Goal: Task Accomplishment & Management: Manage account settings

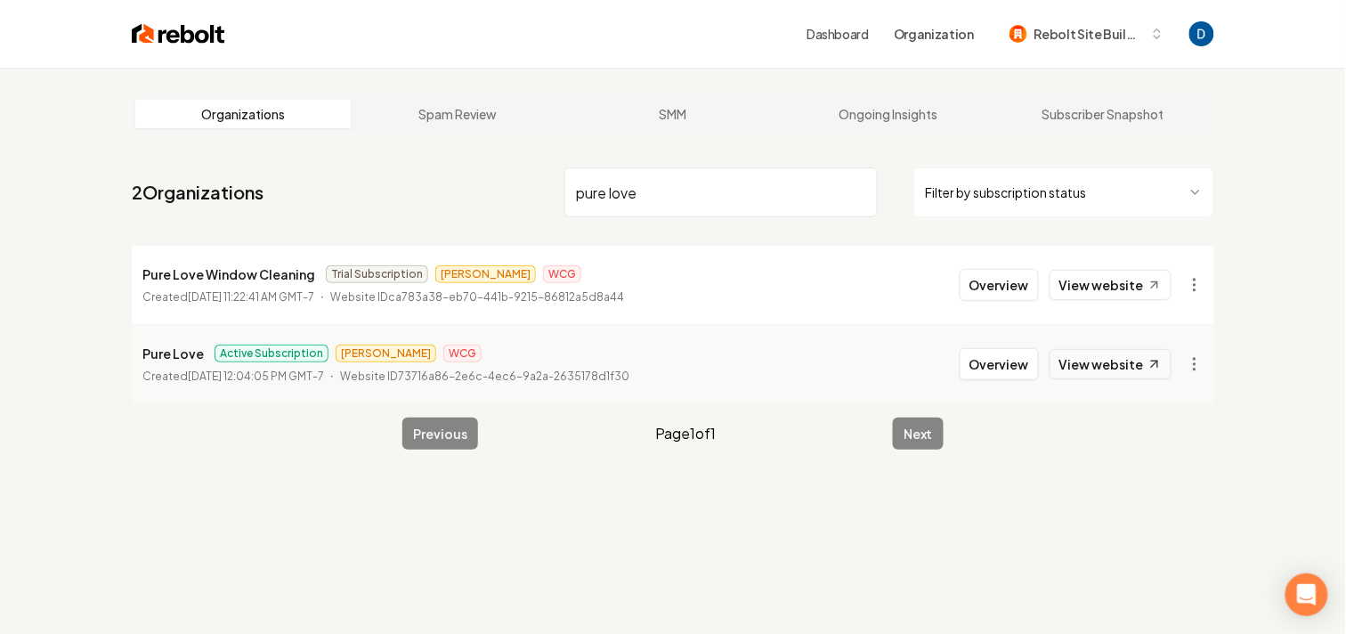
type input "pure love"
click at [1134, 369] on link "View website" at bounding box center [1111, 364] width 122 height 30
click at [1006, 357] on button "Overview" at bounding box center [999, 364] width 79 height 32
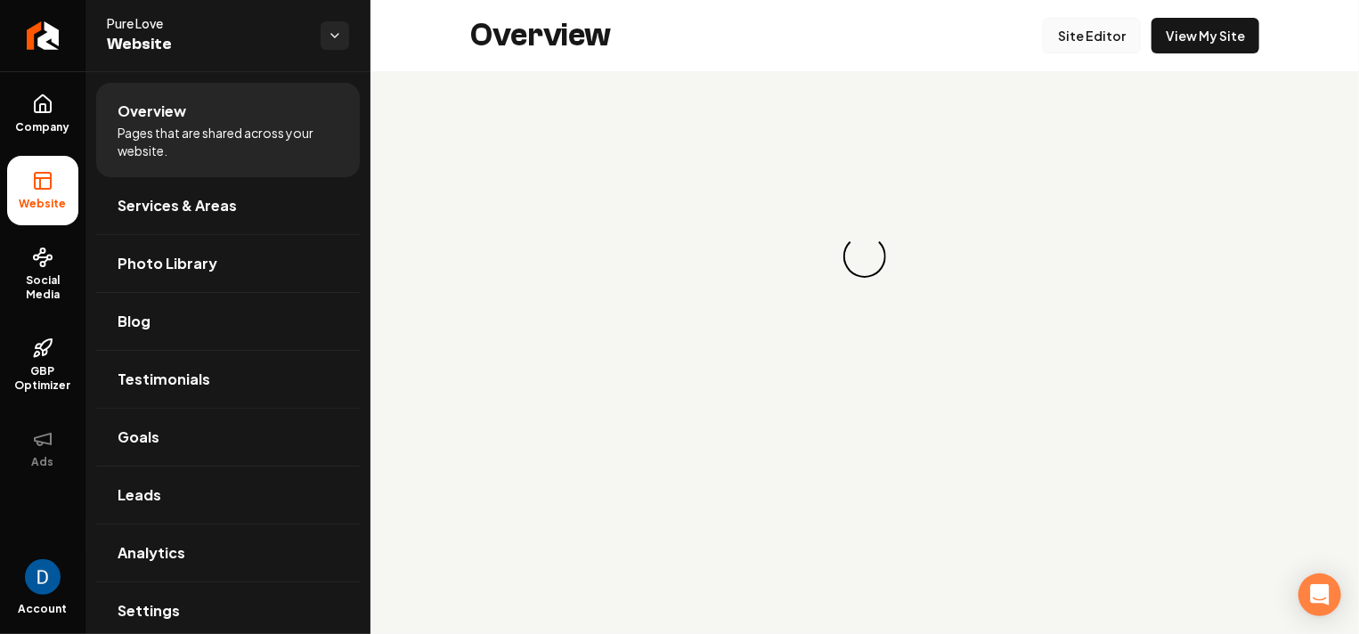
click at [1070, 40] on link "Site Editor" at bounding box center [1092, 36] width 98 height 36
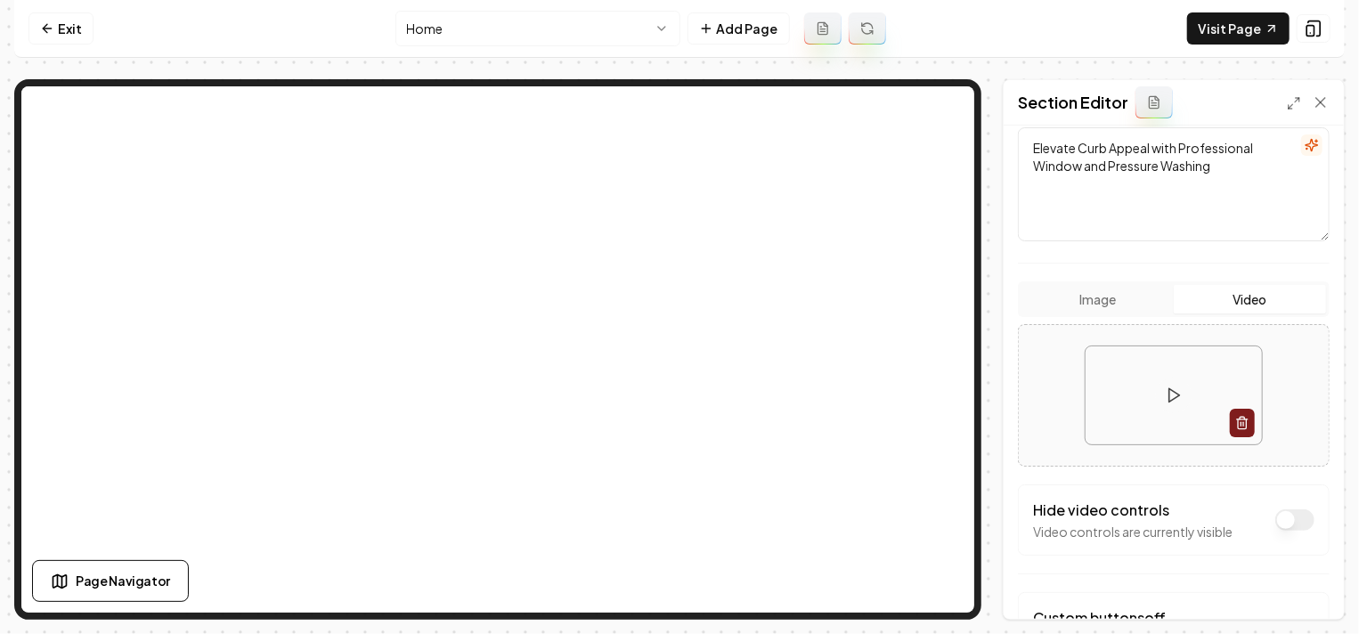
scroll to position [161, 0]
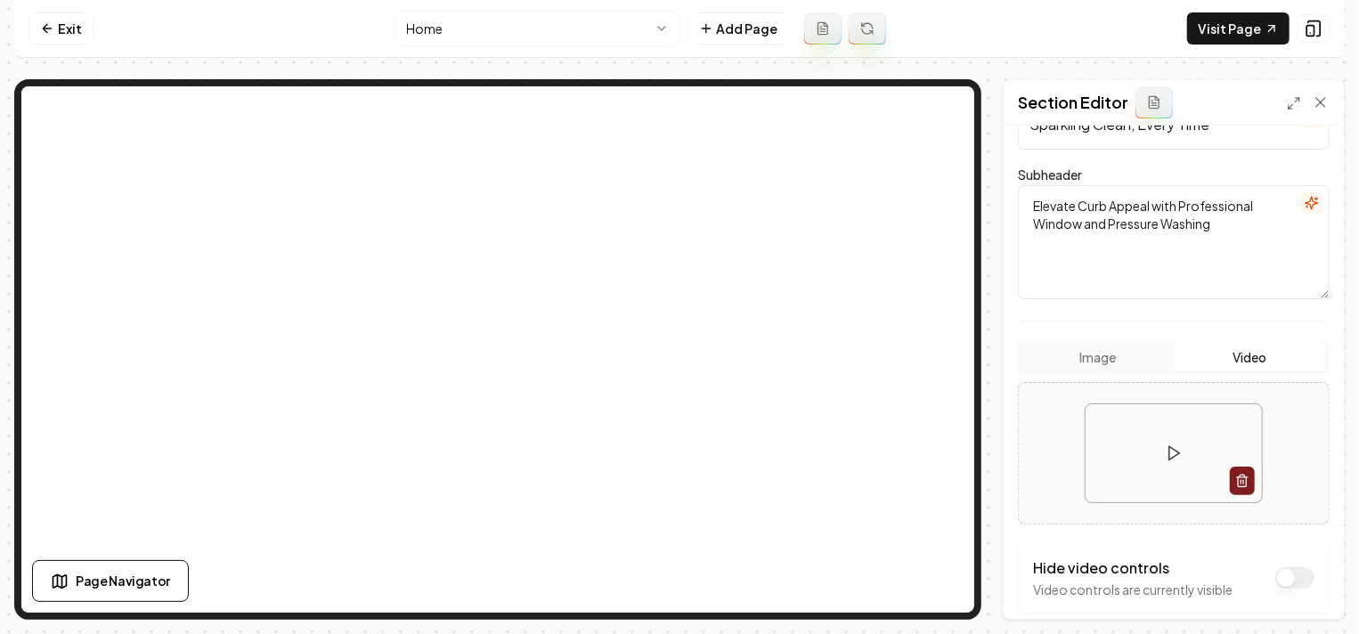
click at [1091, 364] on button "Image" at bounding box center [1097, 357] width 152 height 28
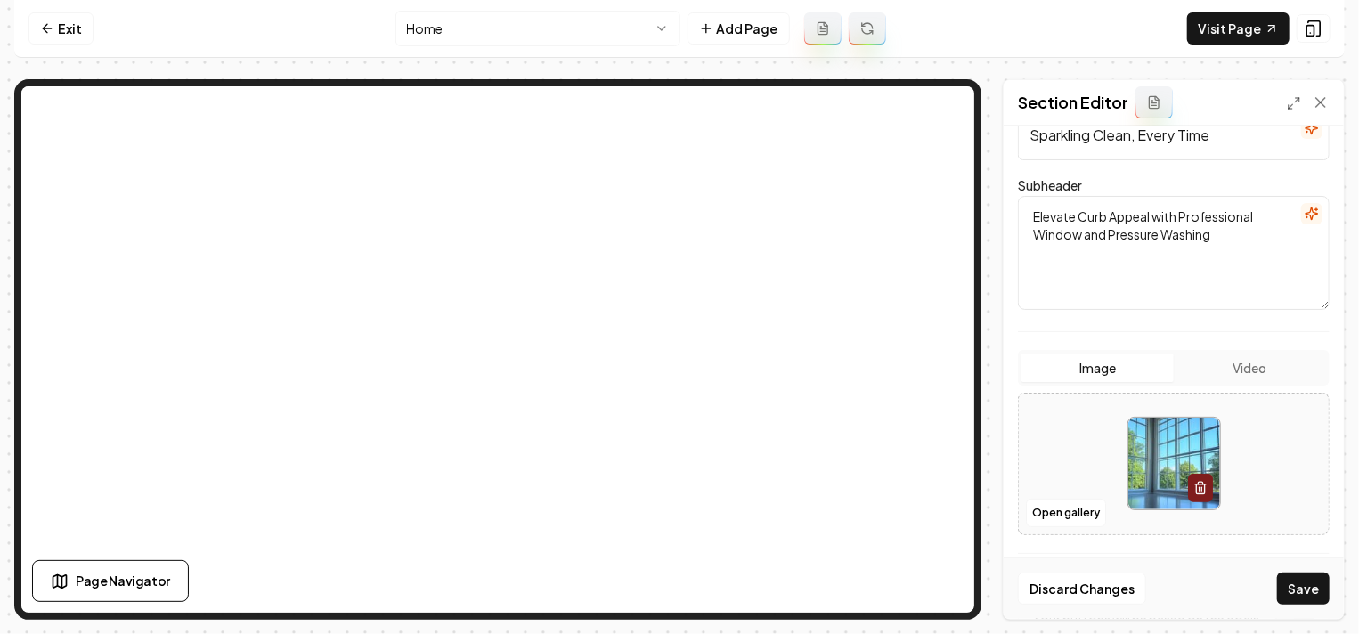
scroll to position [139, 0]
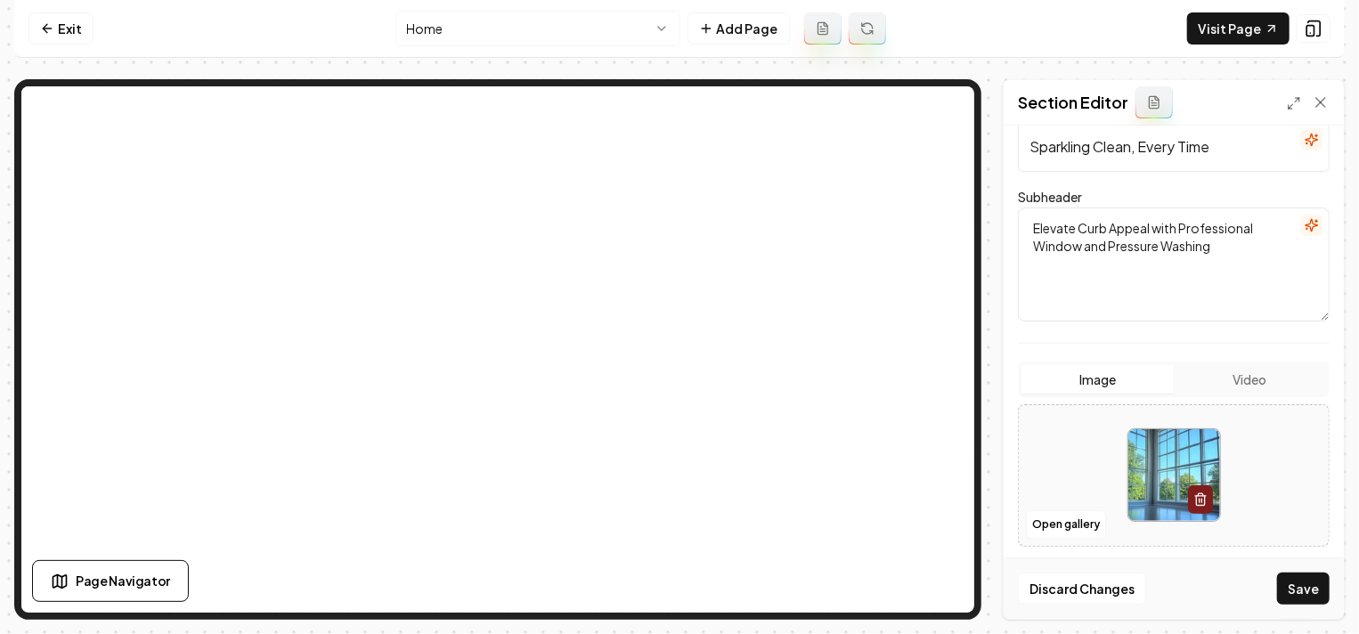
click at [1124, 380] on button "Image" at bounding box center [1097, 379] width 152 height 28
click at [1078, 516] on button "Open gallery" at bounding box center [1066, 524] width 80 height 28
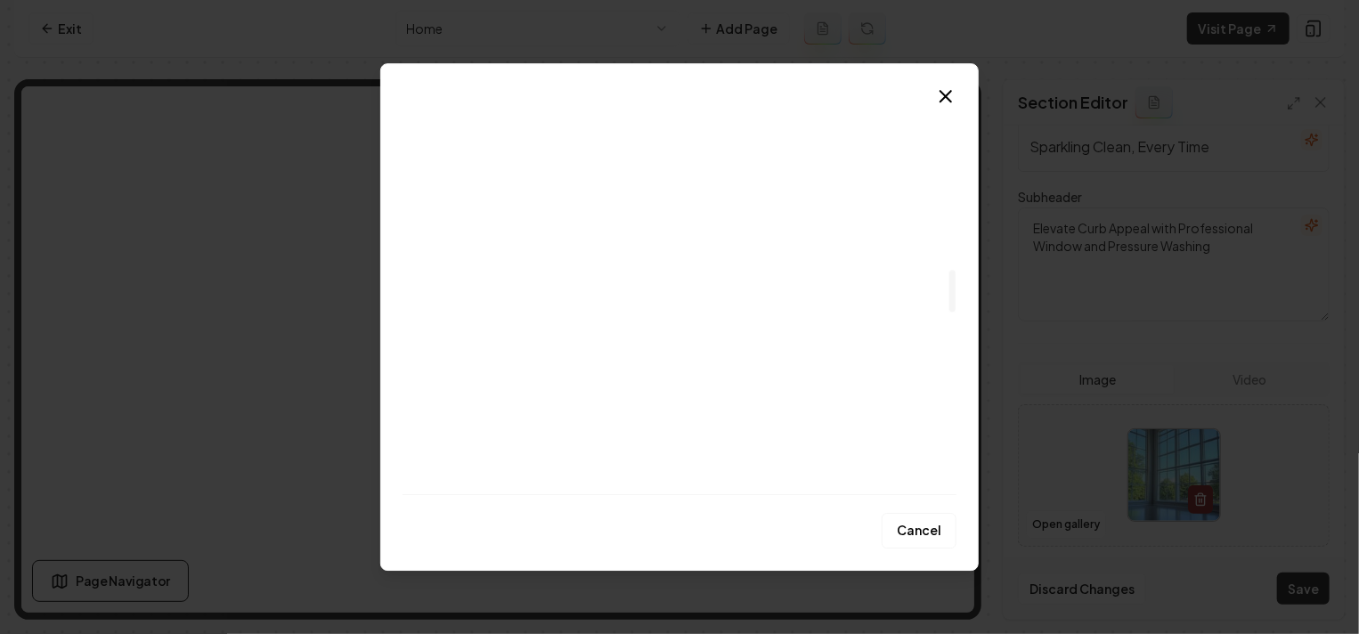
scroll to position [1756, 0]
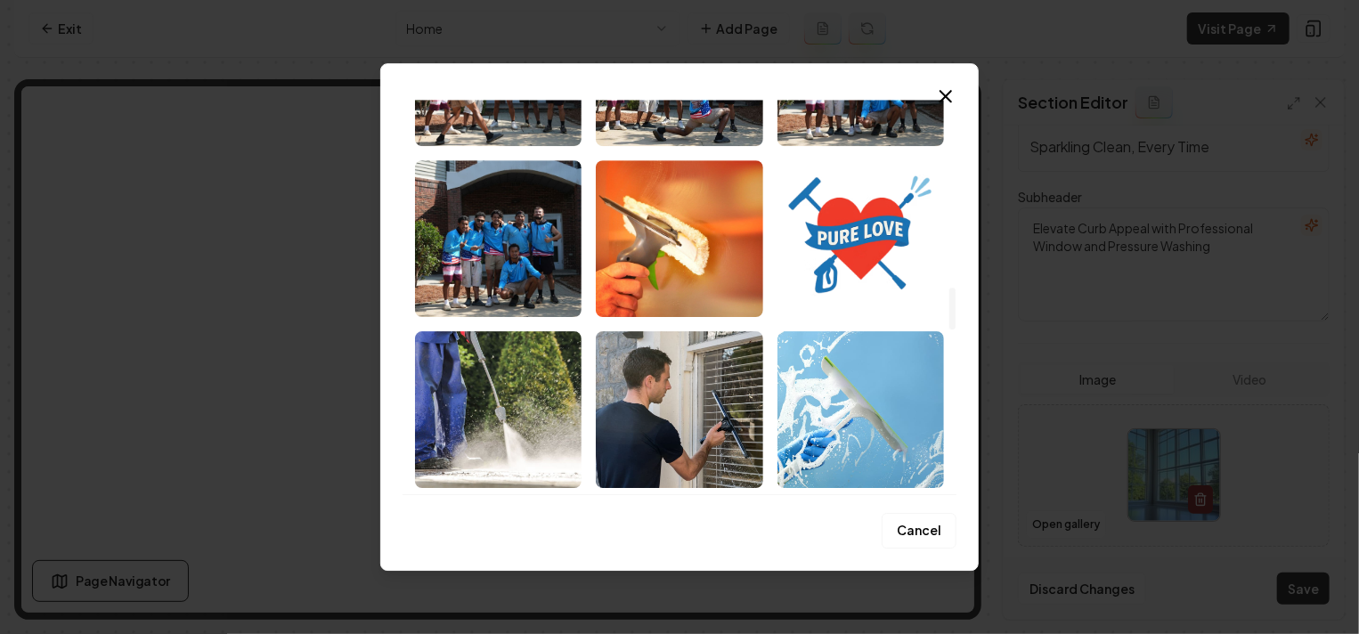
click at [513, 239] on img "Select image image_689de4065c7cd75eb8f0d448.JPG" at bounding box center [498, 238] width 166 height 157
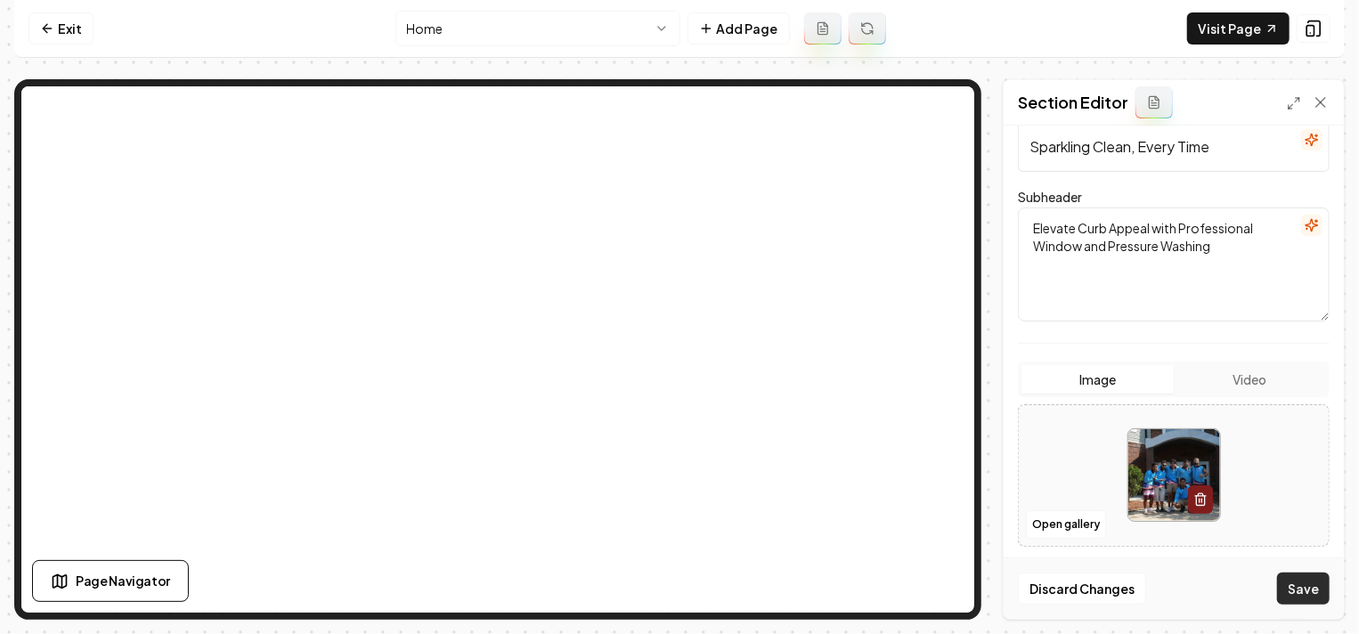
click at [1309, 584] on button "Save" at bounding box center [1303, 588] width 53 height 32
click at [69, 28] on link "Exit" at bounding box center [60, 28] width 65 height 32
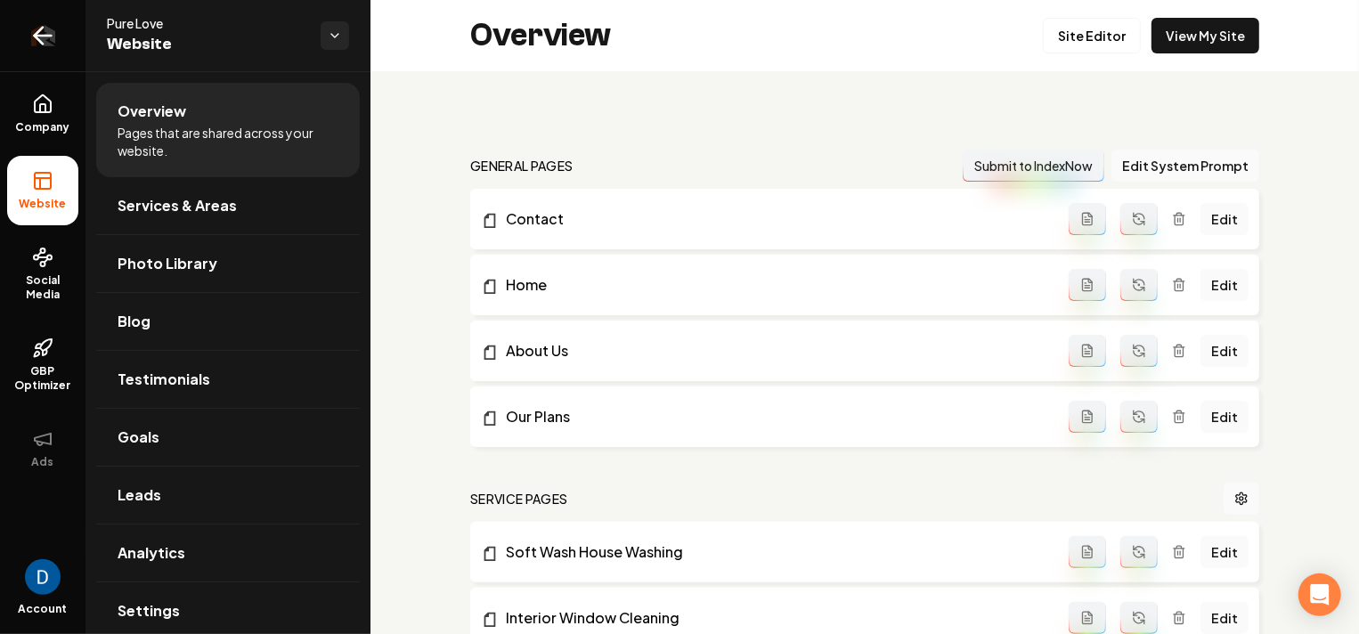
click at [61, 48] on link "Return to dashboard" at bounding box center [42, 35] width 85 height 71
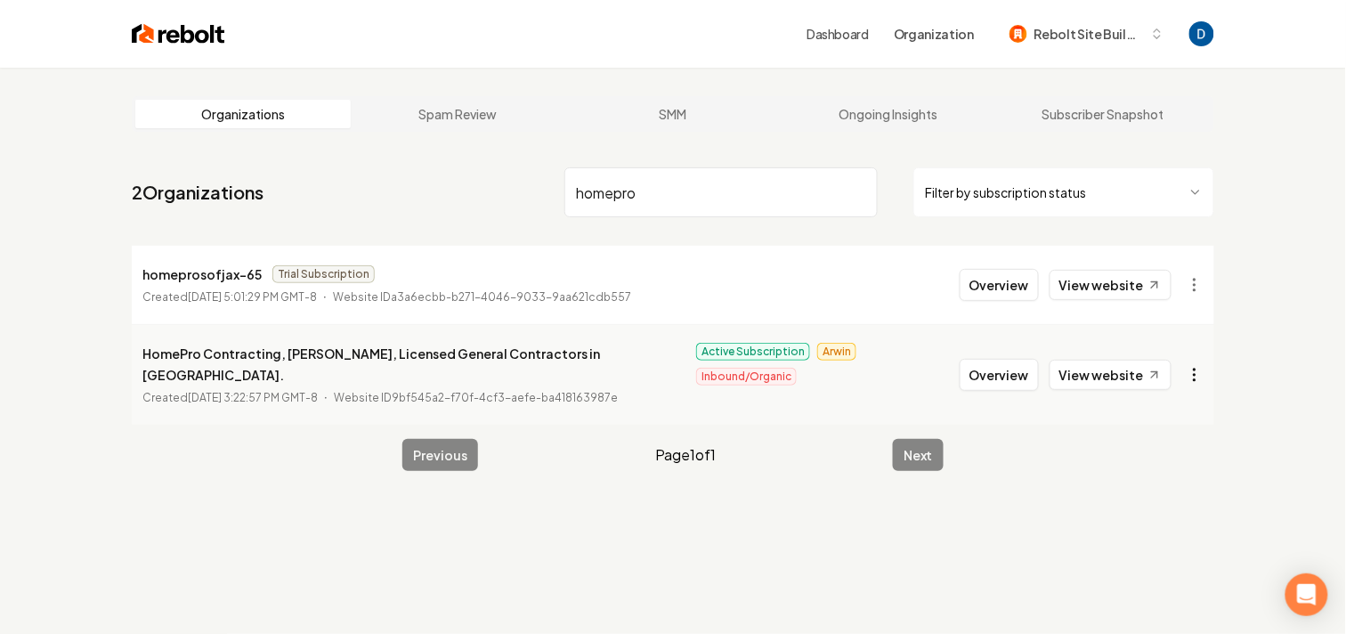
click at [1197, 360] on html "Dashboard Organization Rebolt Site Builder Organizations Spam Review SMM Ongoin…" at bounding box center [673, 317] width 1346 height 634
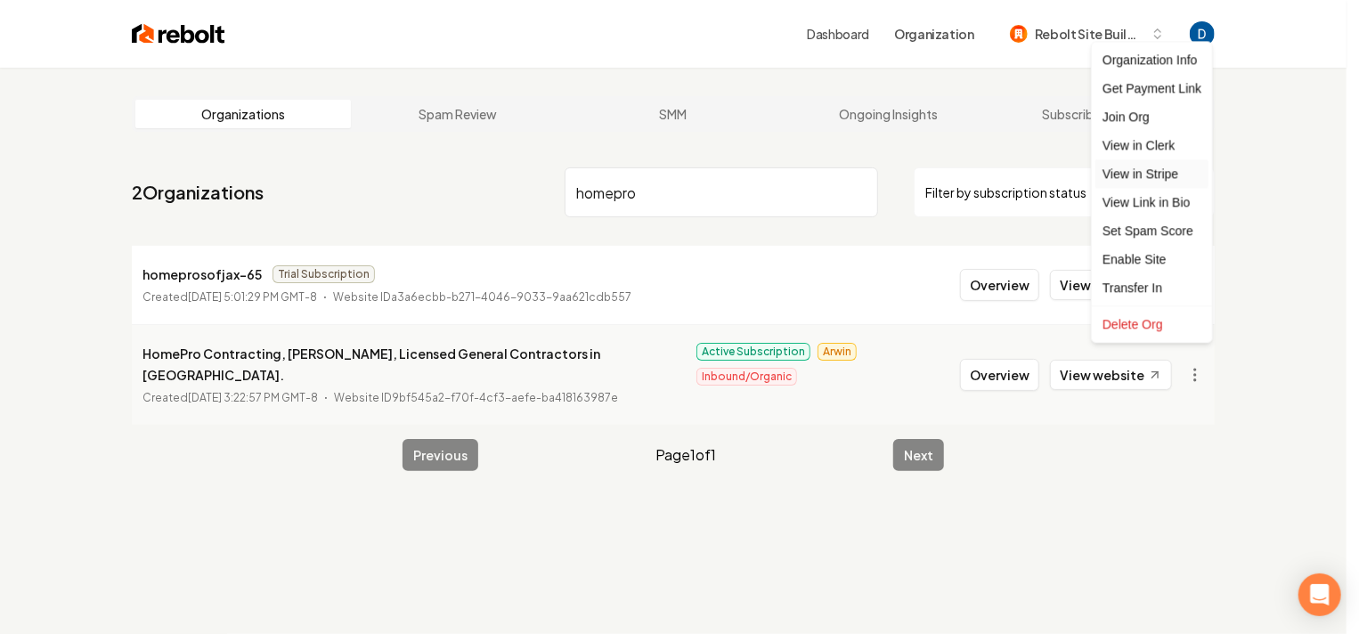
click at [1134, 174] on link "View in Stripe" at bounding box center [1151, 173] width 113 height 28
click at [1206, 369] on html "Dashboard Organization Rebolt Site Builder Organizations Spam Review SMM Ongoin…" at bounding box center [673, 317] width 1346 height 634
click at [1148, 260] on div "Enable Site" at bounding box center [1151, 259] width 113 height 28
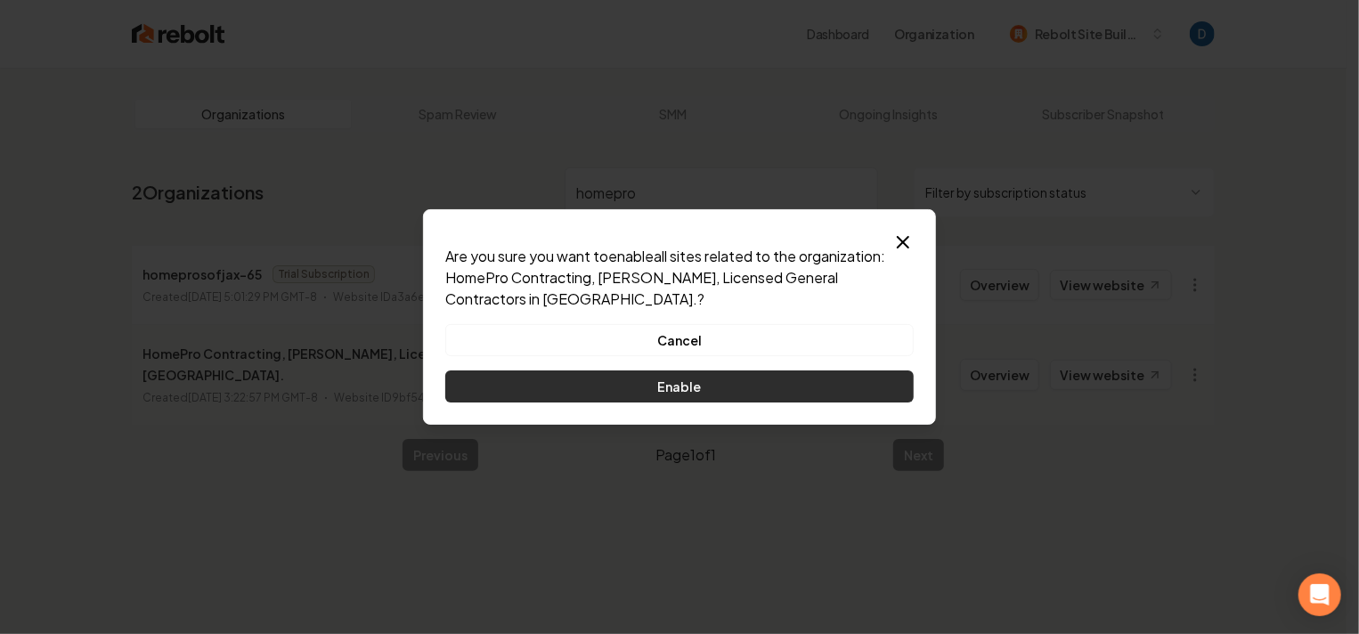
click at [677, 379] on button "Enable" at bounding box center [679, 386] width 468 height 32
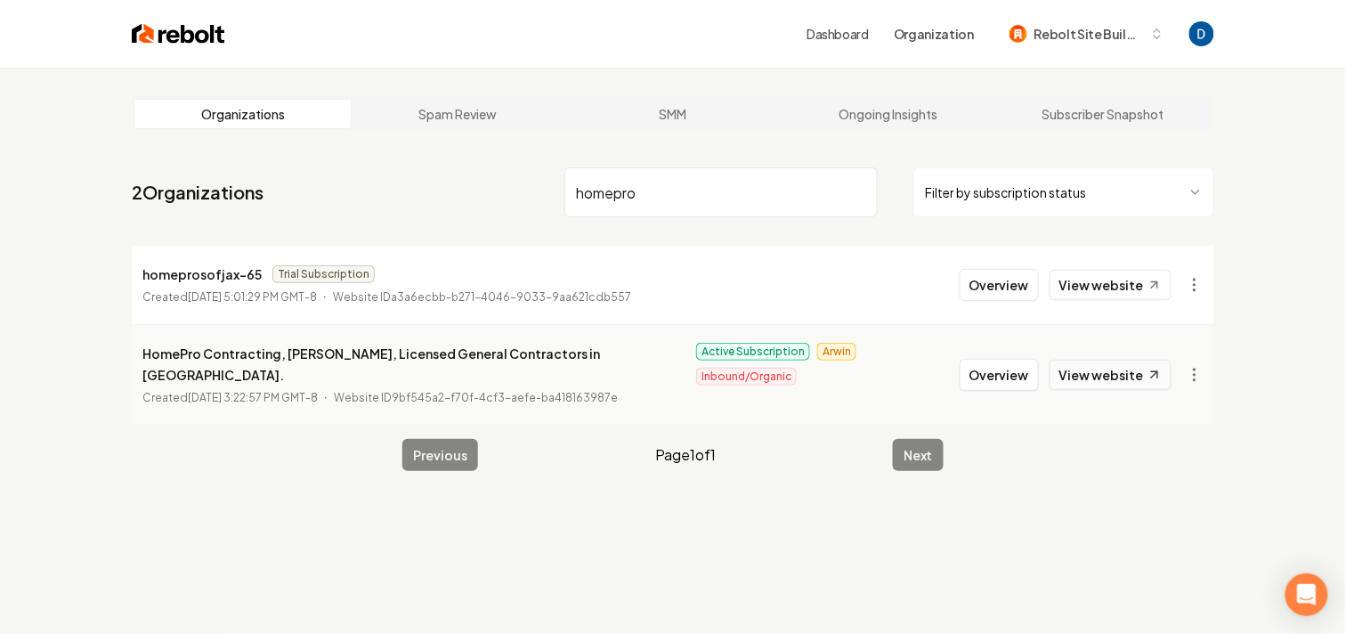
click at [1120, 360] on link "View website" at bounding box center [1111, 375] width 122 height 30
click at [242, 358] on p "HomePro Contracting, [PERSON_NAME], Licensed General Contractors in [GEOGRAPHIC…" at bounding box center [413, 364] width 543 height 43
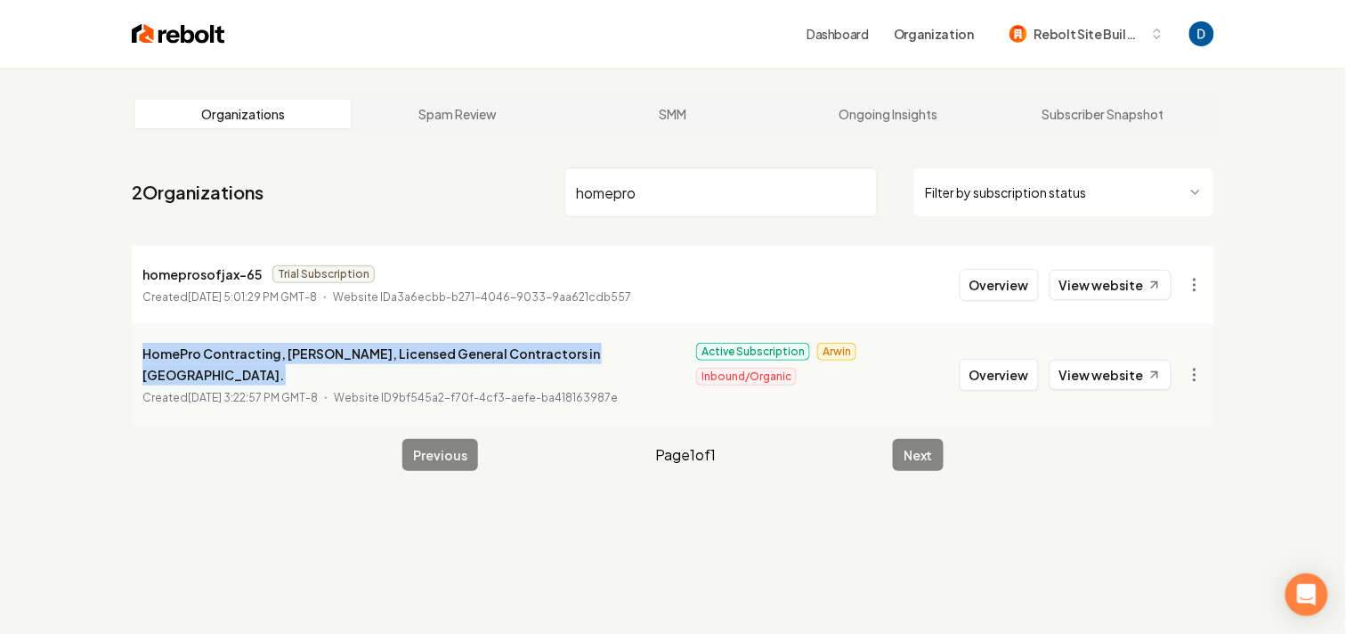
click at [242, 358] on p "HomePro Contracting, [PERSON_NAME], Licensed General Contractors in [GEOGRAPHIC…" at bounding box center [413, 364] width 543 height 43
copy p "HomePro Contracting, [PERSON_NAME], Licensed General Contractors in [GEOGRAPHIC…"
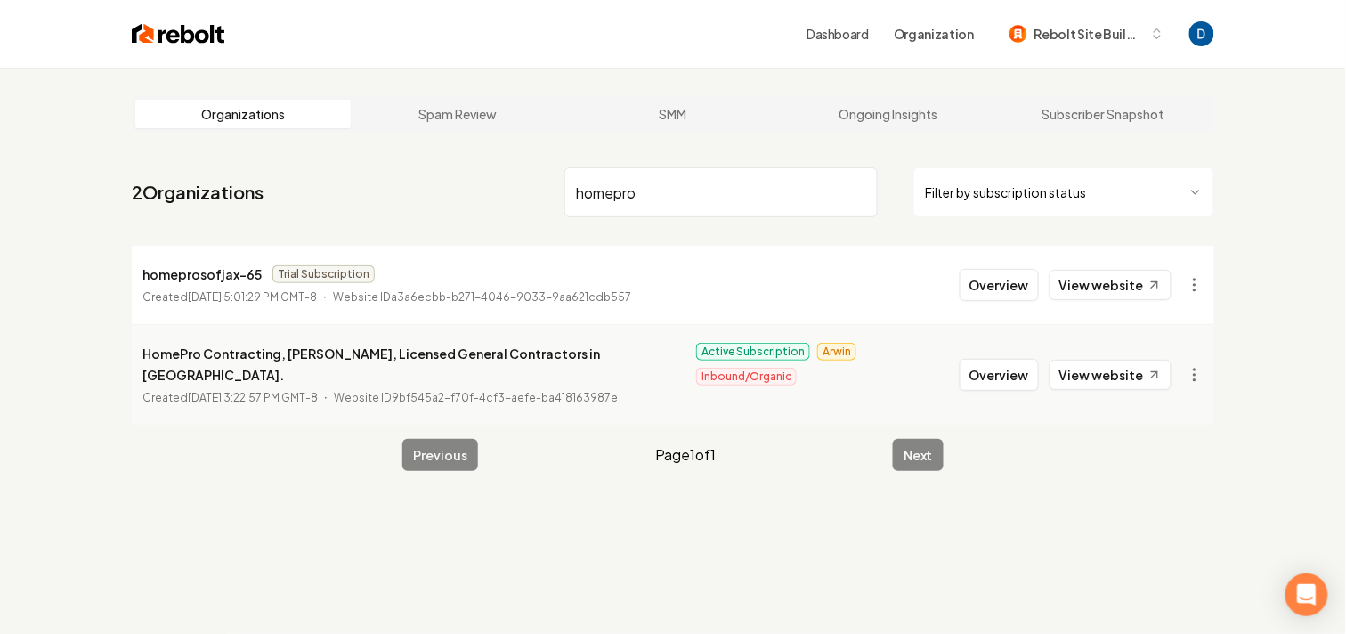
click at [606, 178] on input "homepro" at bounding box center [720, 192] width 313 height 50
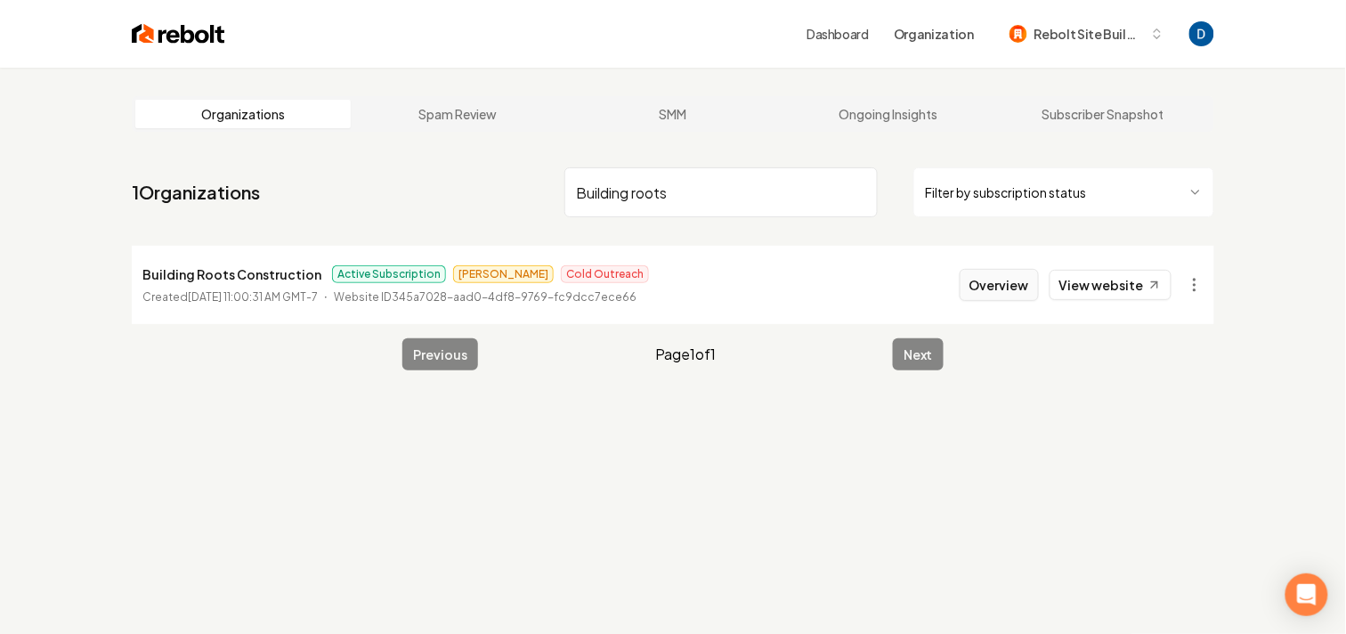
type input "Building roots"
click at [985, 280] on button "Overview" at bounding box center [999, 285] width 79 height 32
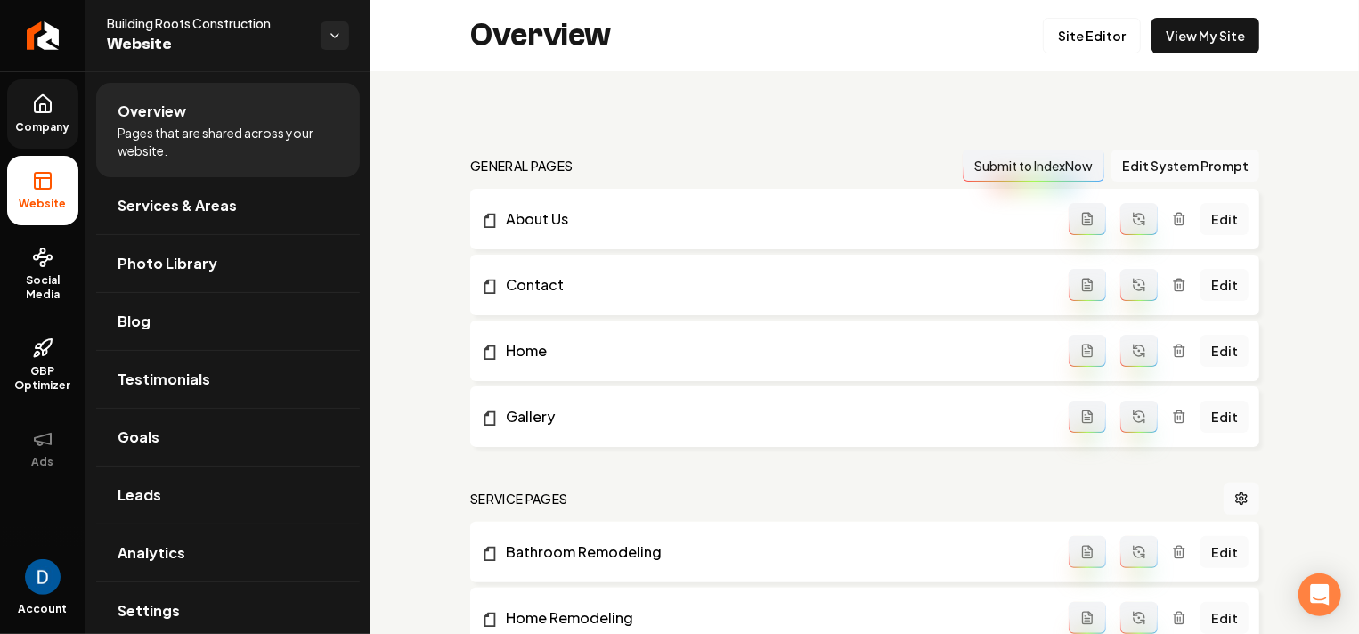
click at [46, 126] on span "Company" at bounding box center [43, 127] width 69 height 14
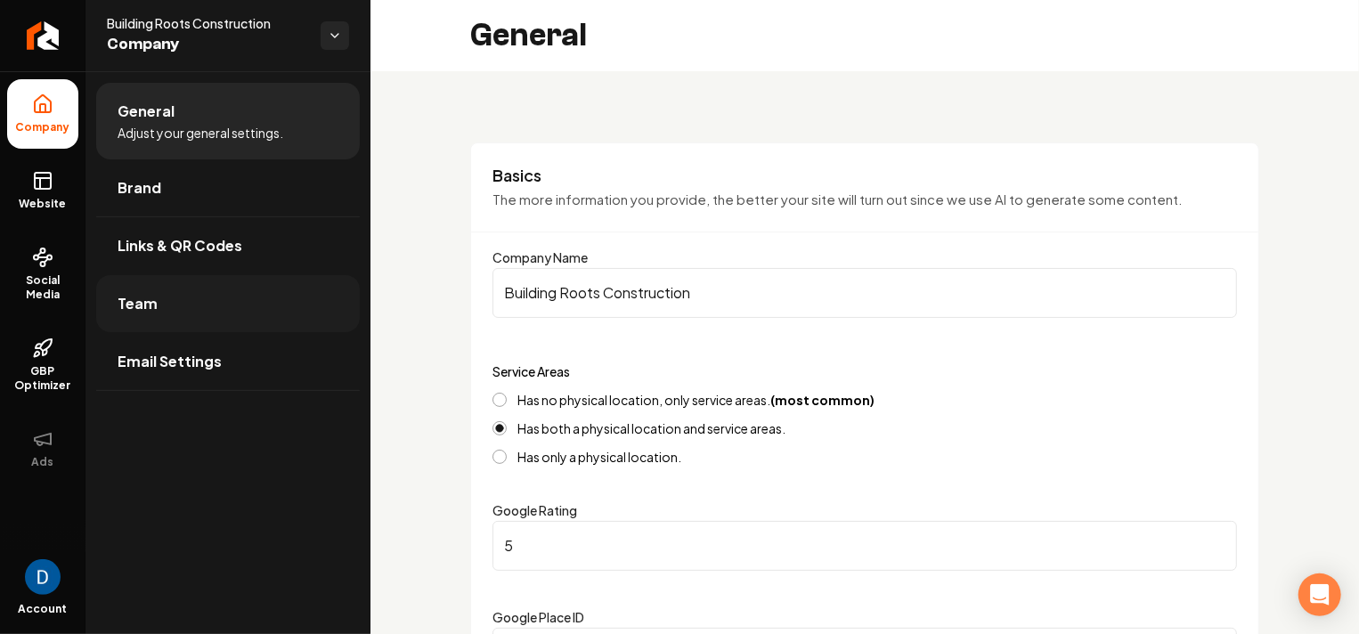
click at [214, 300] on link "Team" at bounding box center [228, 303] width 264 height 57
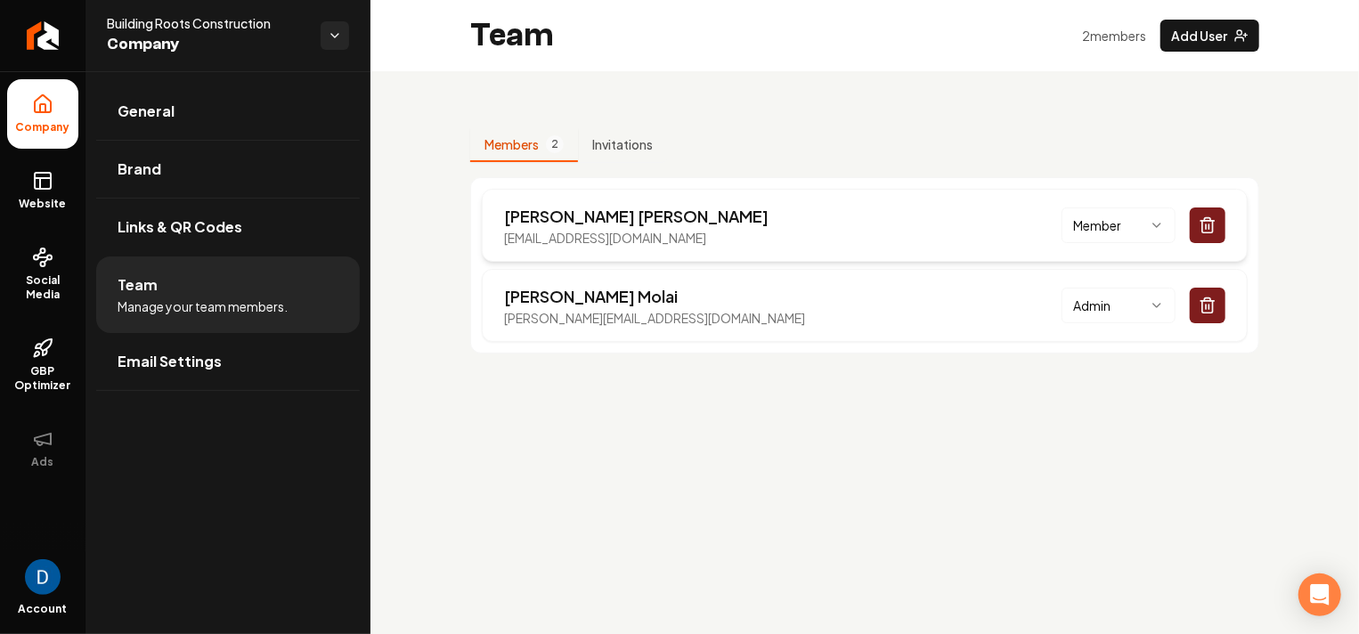
click at [537, 239] on p "[EMAIL_ADDRESS][DOMAIN_NAME]" at bounding box center [636, 238] width 264 height 18
copy p "[EMAIL_ADDRESS][DOMAIN_NAME]"
click at [1208, 290] on button "Main content area" at bounding box center [1207, 306] width 36 height 36
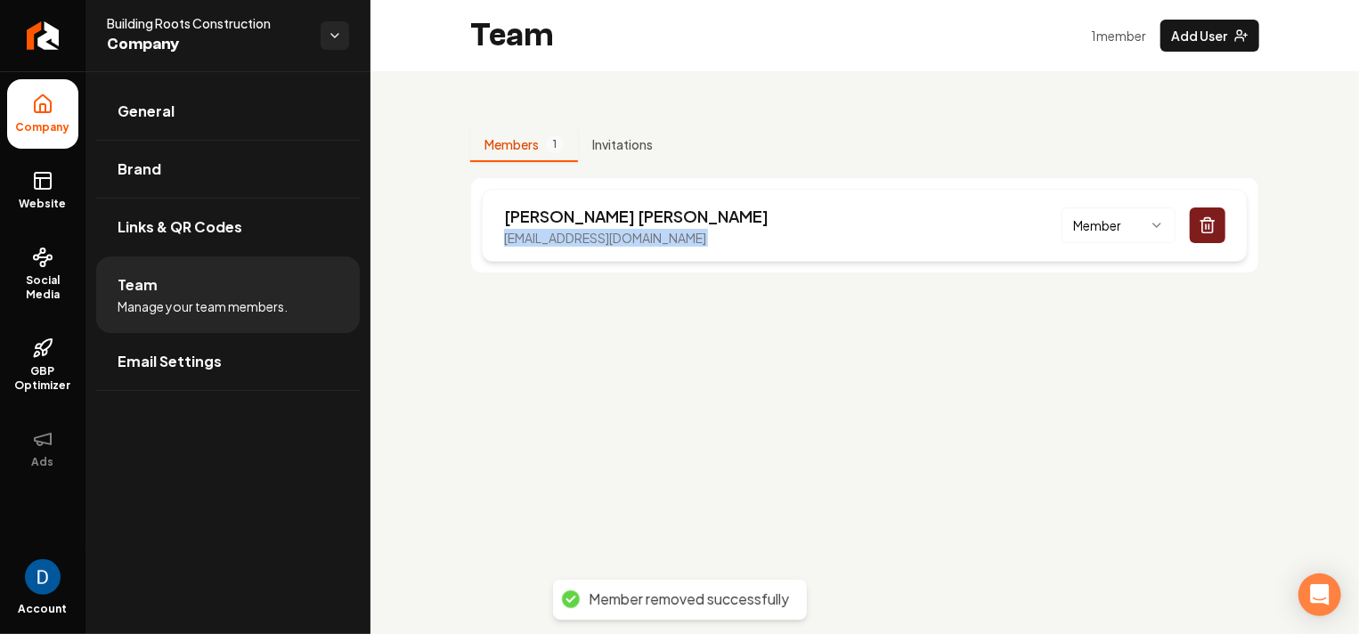
click at [1118, 234] on html "Company Website Social Media GBP Optimizer Ads Account Building Roots Construct…" at bounding box center [679, 317] width 1359 height 634
click at [821, 360] on main "Team 1 member Add User Members 1 Invitations [PERSON_NAME] [EMAIL_ADDRESS][DOMA…" at bounding box center [864, 317] width 988 height 634
click at [35, 114] on icon at bounding box center [42, 103] width 21 height 21
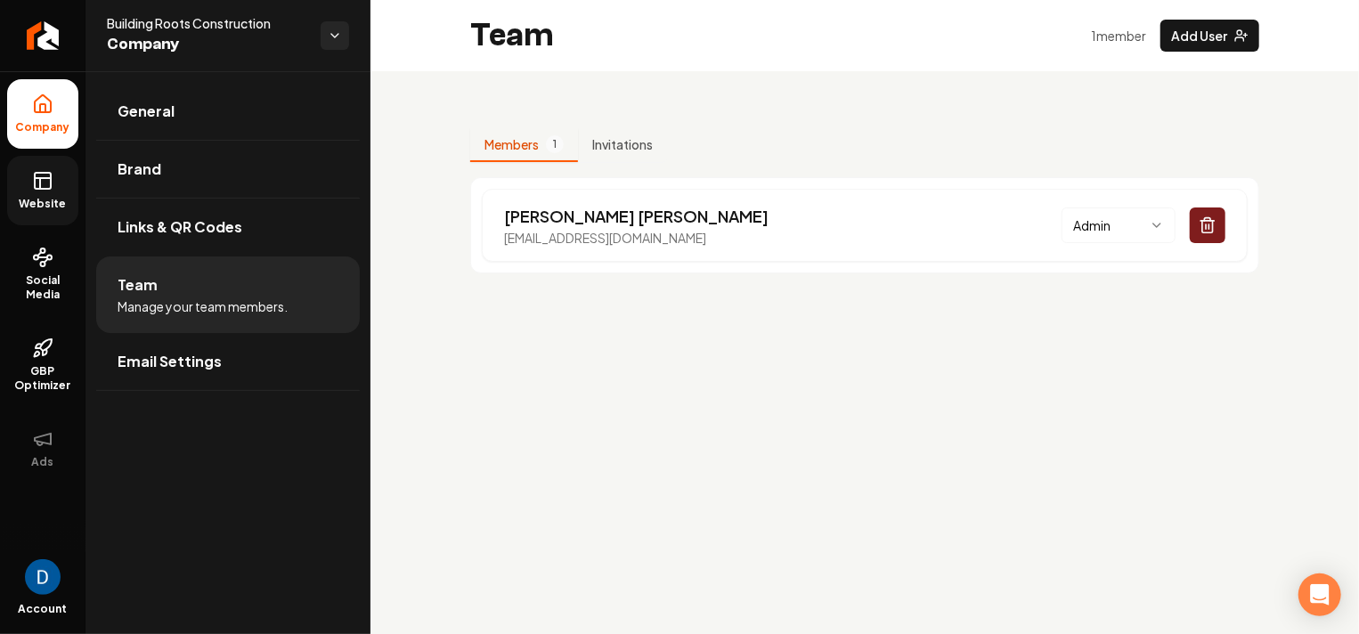
click at [69, 197] on span "Website" at bounding box center [42, 204] width 61 height 14
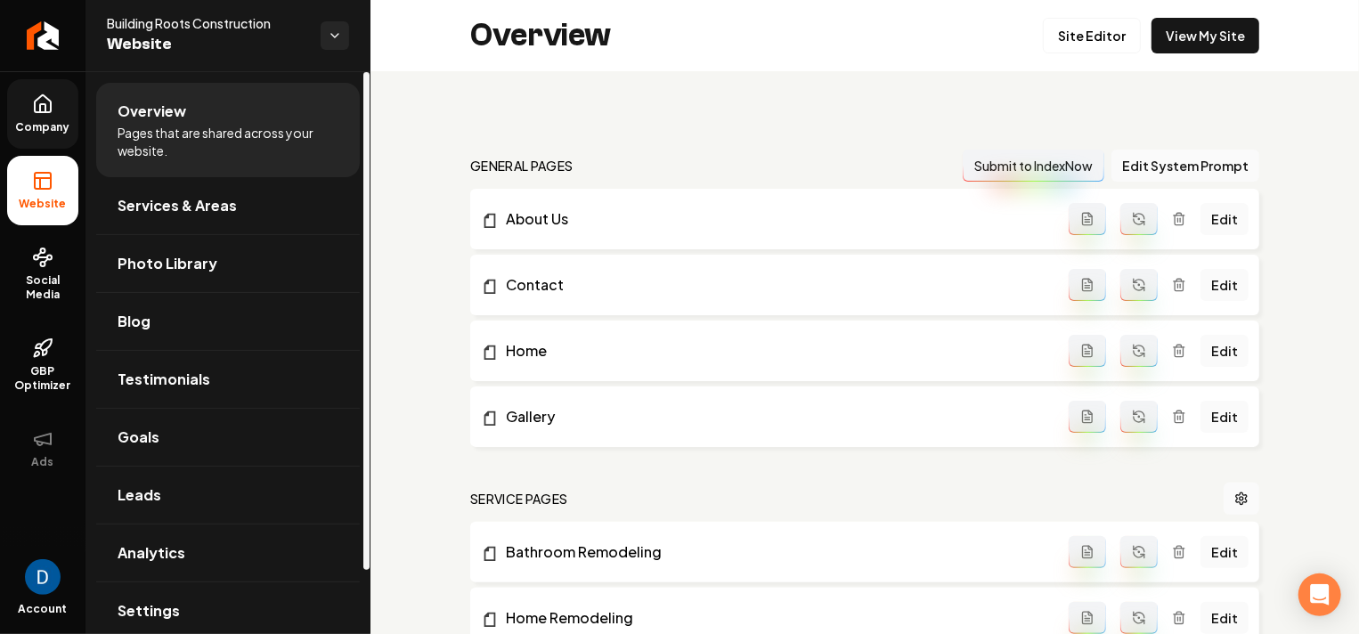
click at [53, 96] on icon at bounding box center [42, 103] width 21 height 21
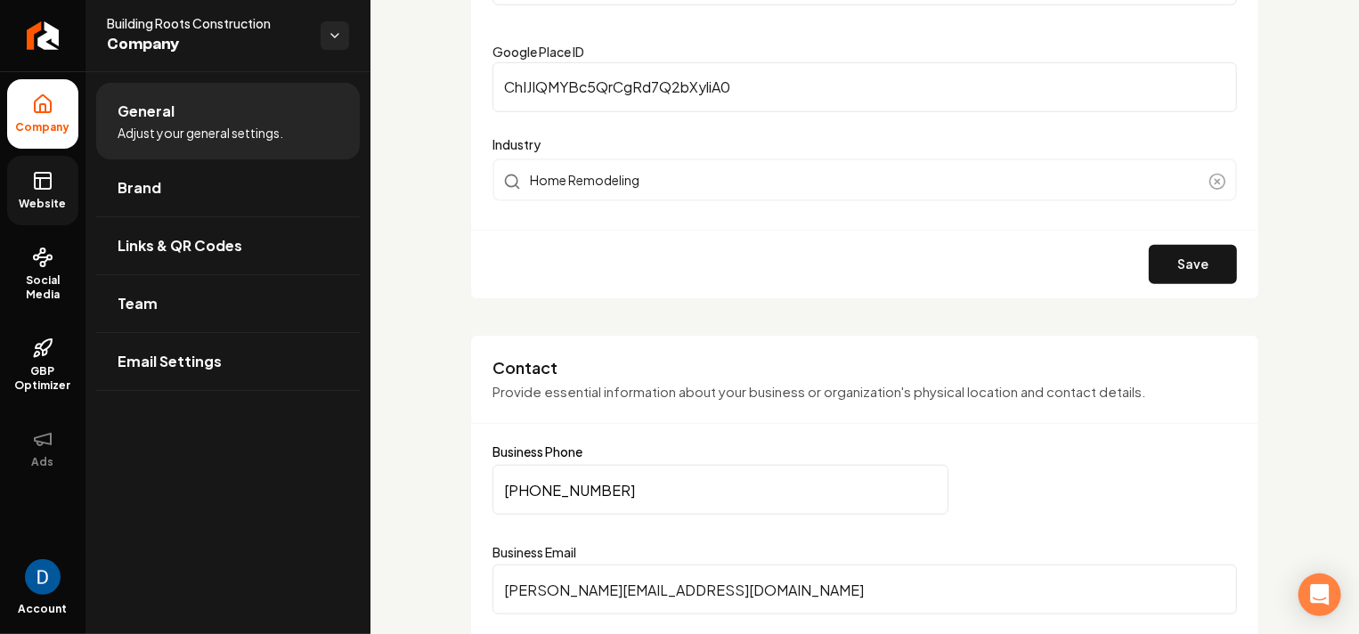
scroll to position [592, 0]
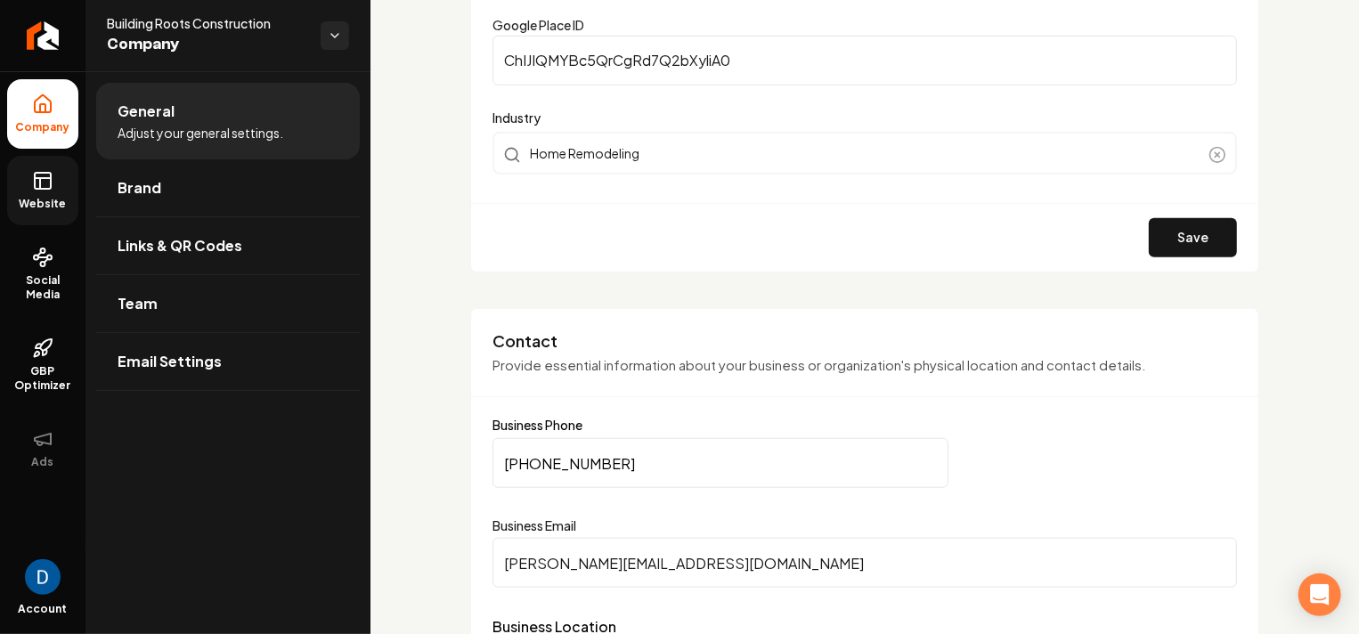
click at [567, 474] on input "[PHONE_NUMBER]" at bounding box center [720, 463] width 456 height 50
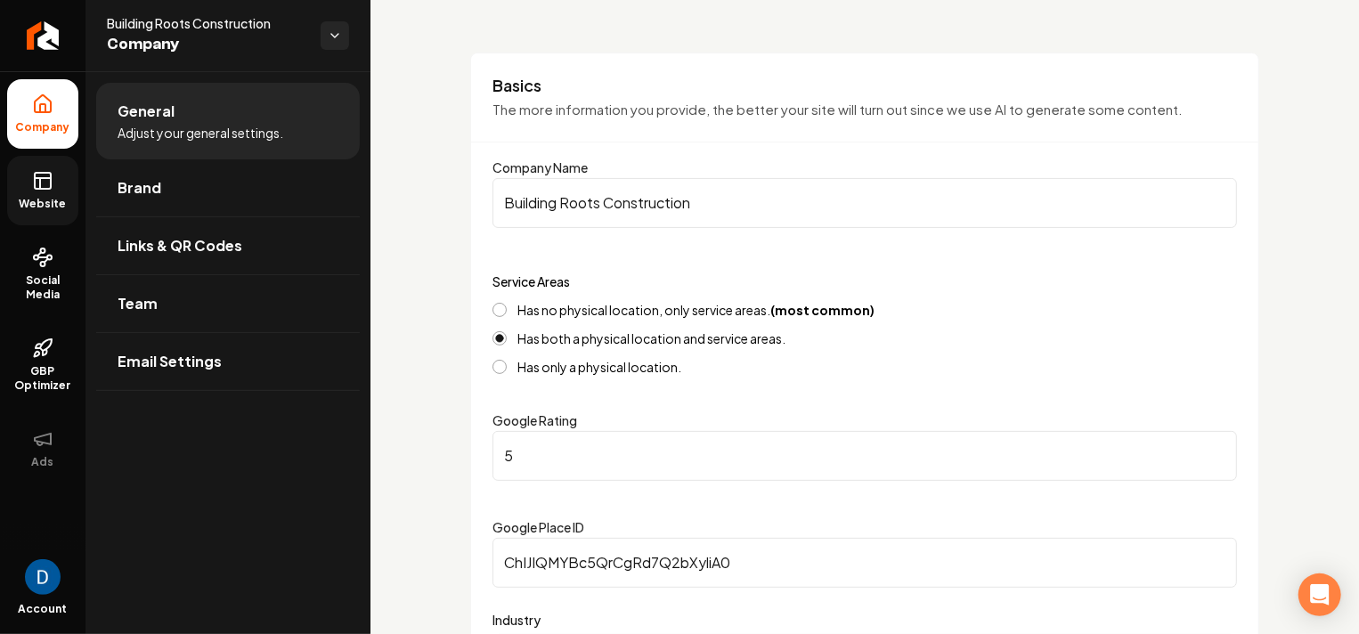
scroll to position [0, 0]
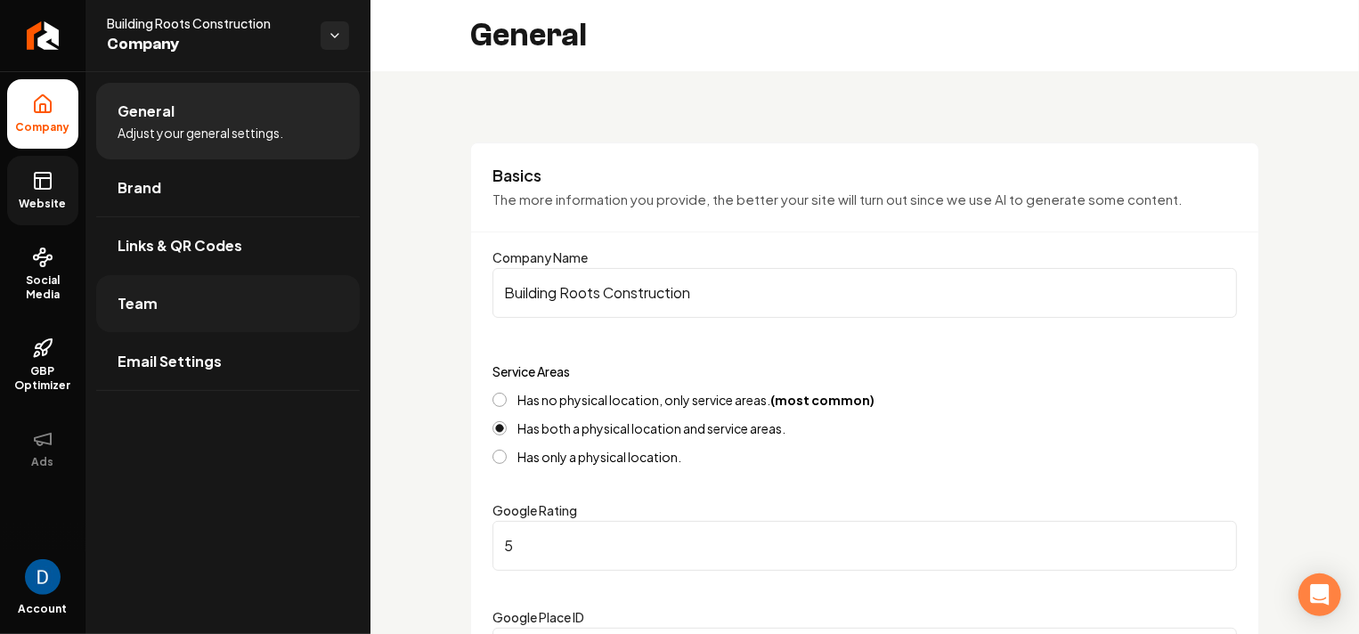
click at [194, 304] on link "Team" at bounding box center [228, 303] width 264 height 57
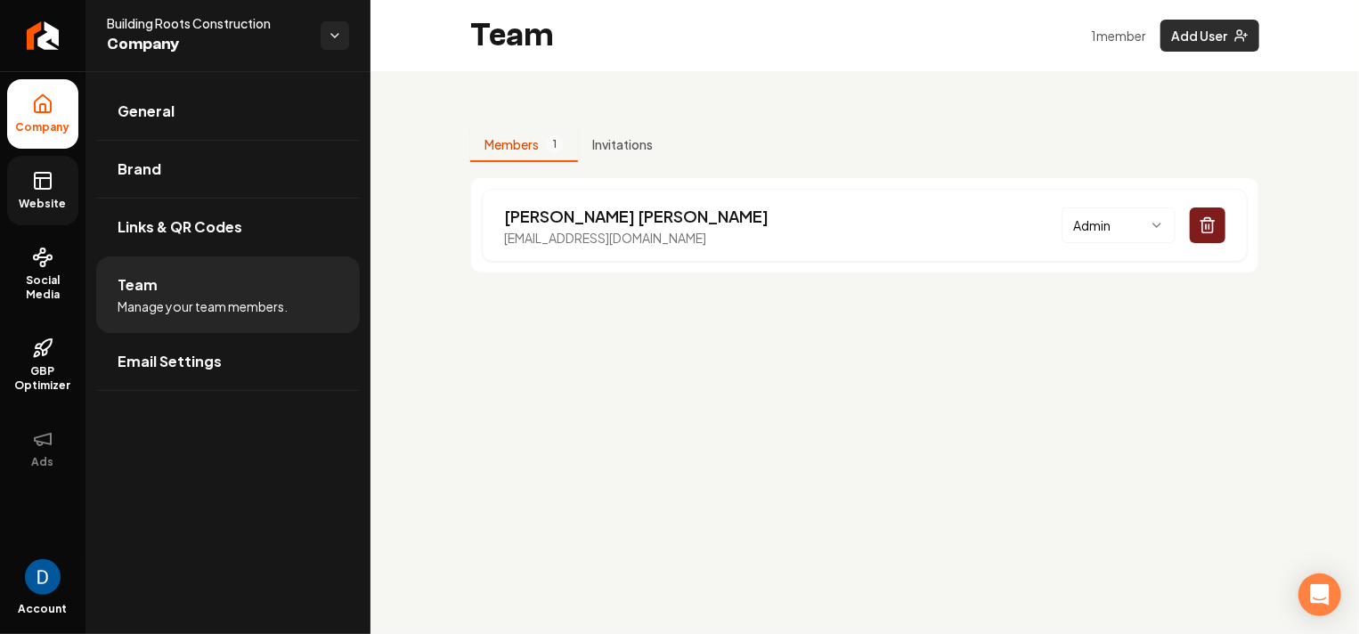
click at [1192, 42] on button "Add User" at bounding box center [1209, 36] width 99 height 32
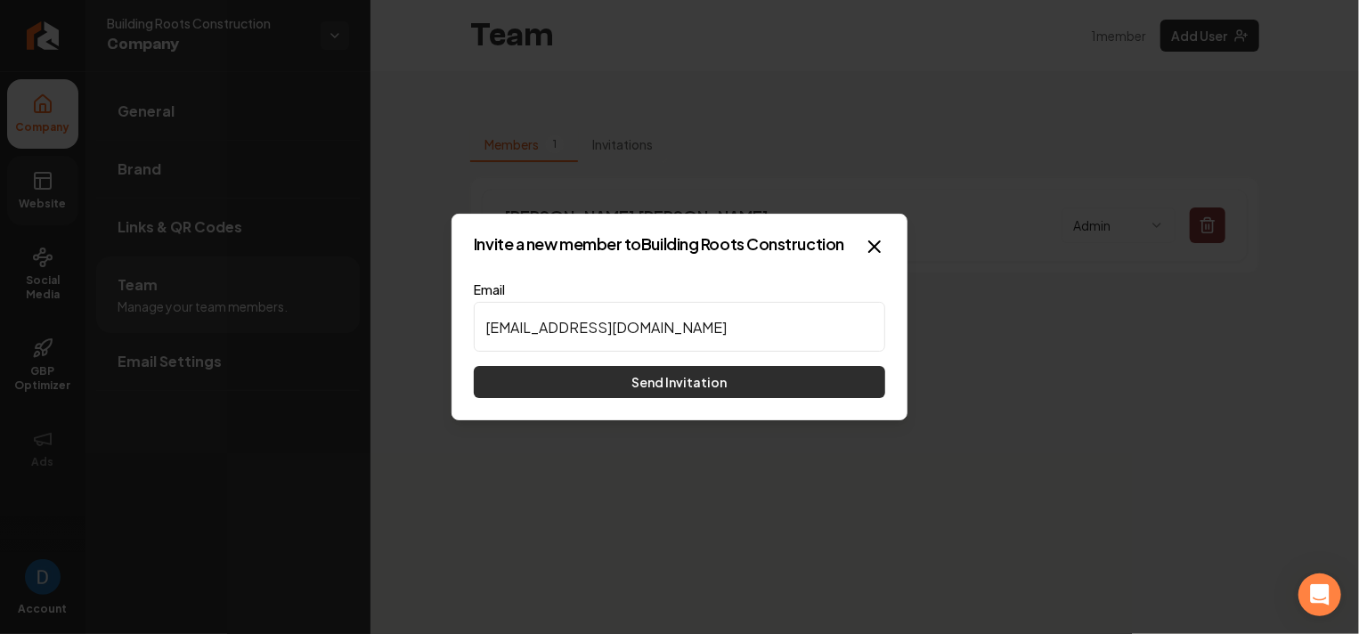
type input "[EMAIL_ADDRESS][DOMAIN_NAME]"
click at [659, 377] on button "Send Invitation" at bounding box center [679, 382] width 411 height 32
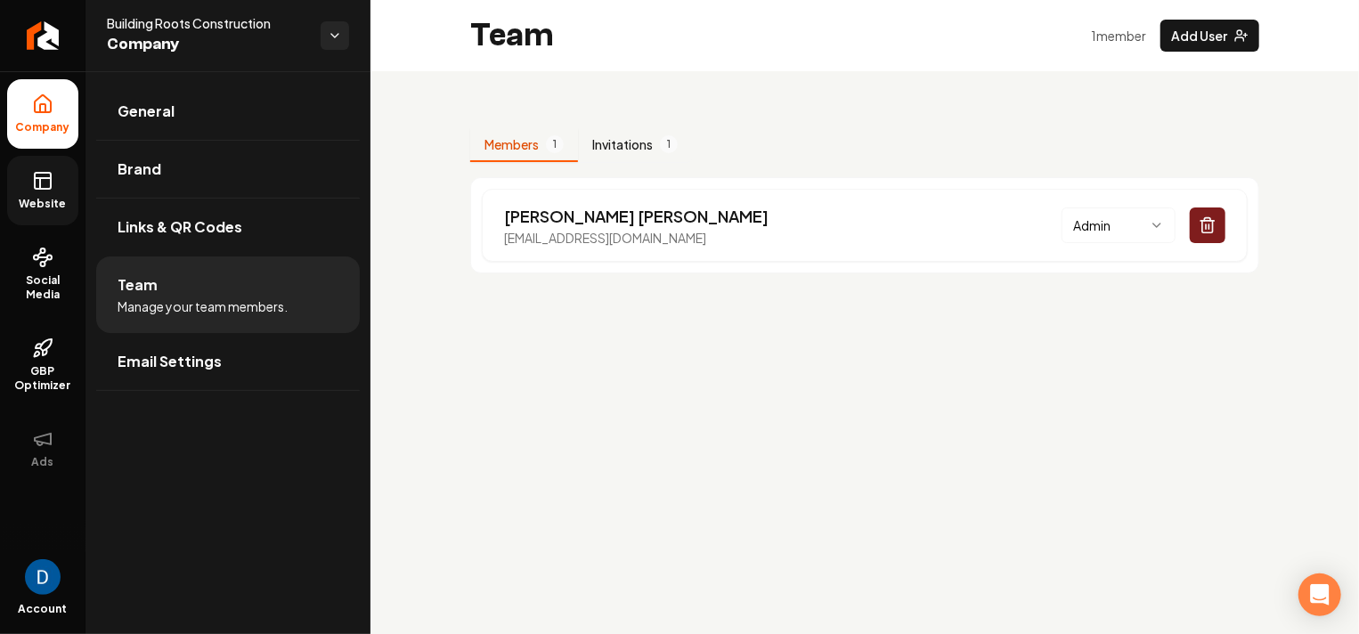
click at [648, 135] on button "Invitations 1" at bounding box center [635, 145] width 114 height 34
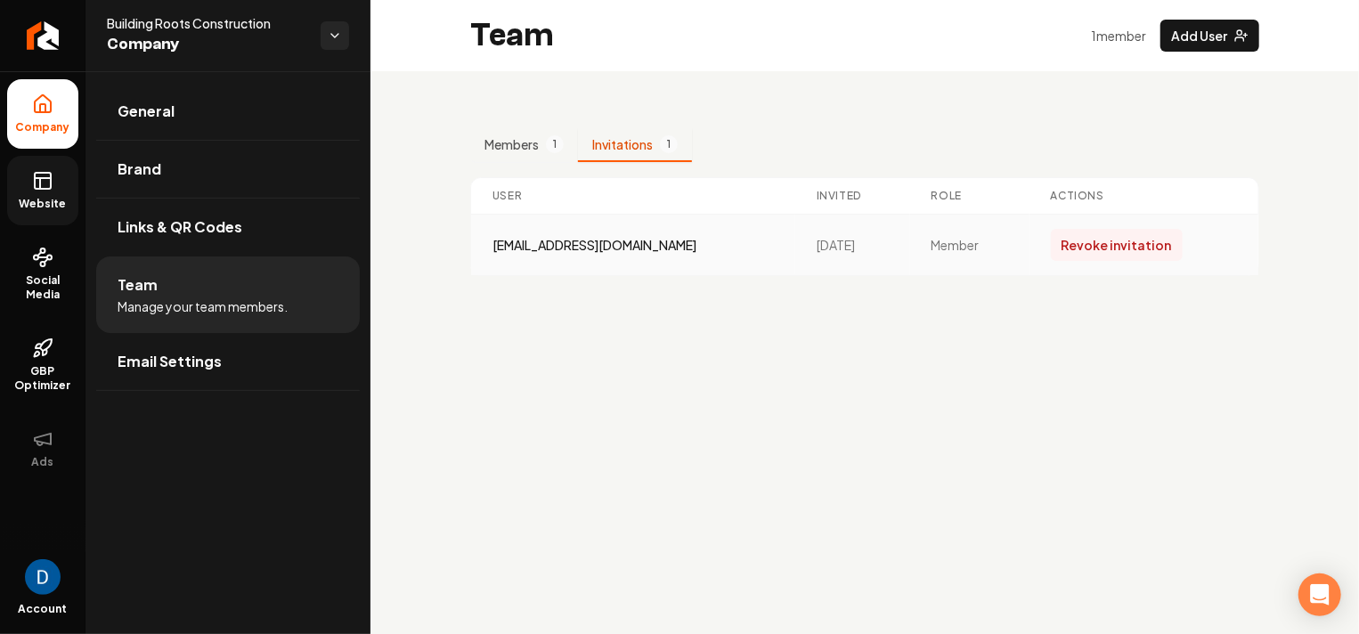
click at [1149, 249] on button "Revoke invitation" at bounding box center [1117, 245] width 132 height 32
click at [548, 156] on button "Members 1" at bounding box center [524, 145] width 108 height 34
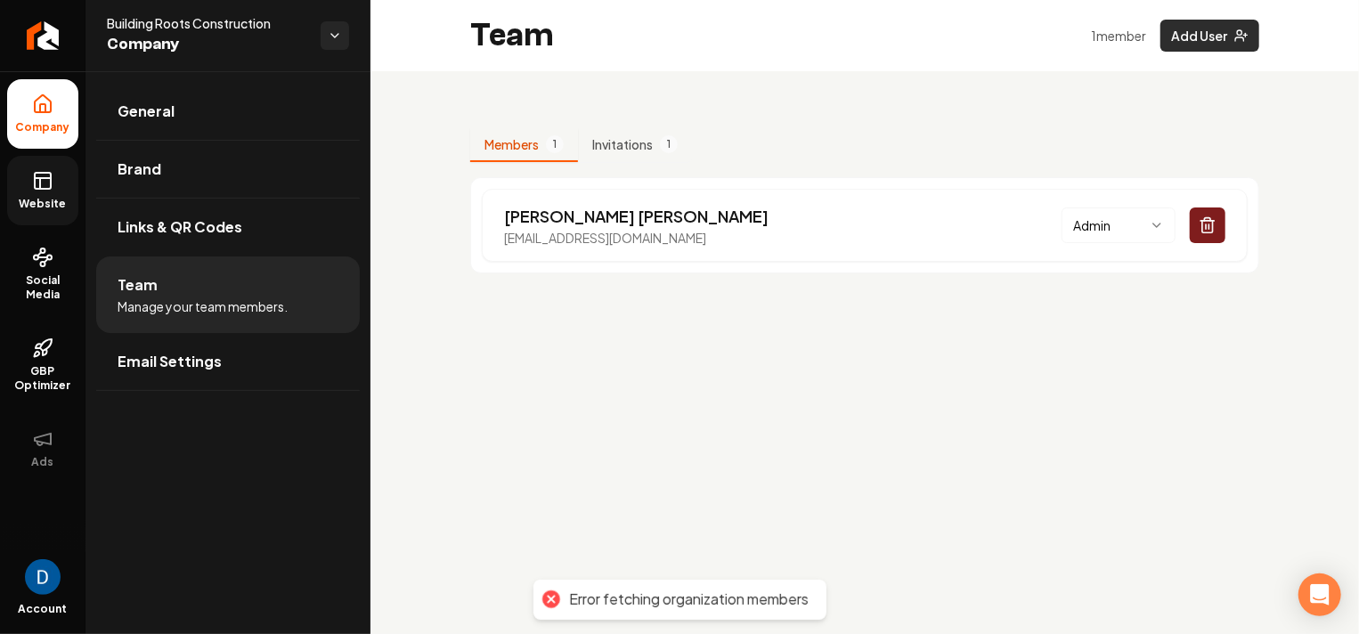
click at [1199, 26] on button "Add User" at bounding box center [1209, 36] width 99 height 32
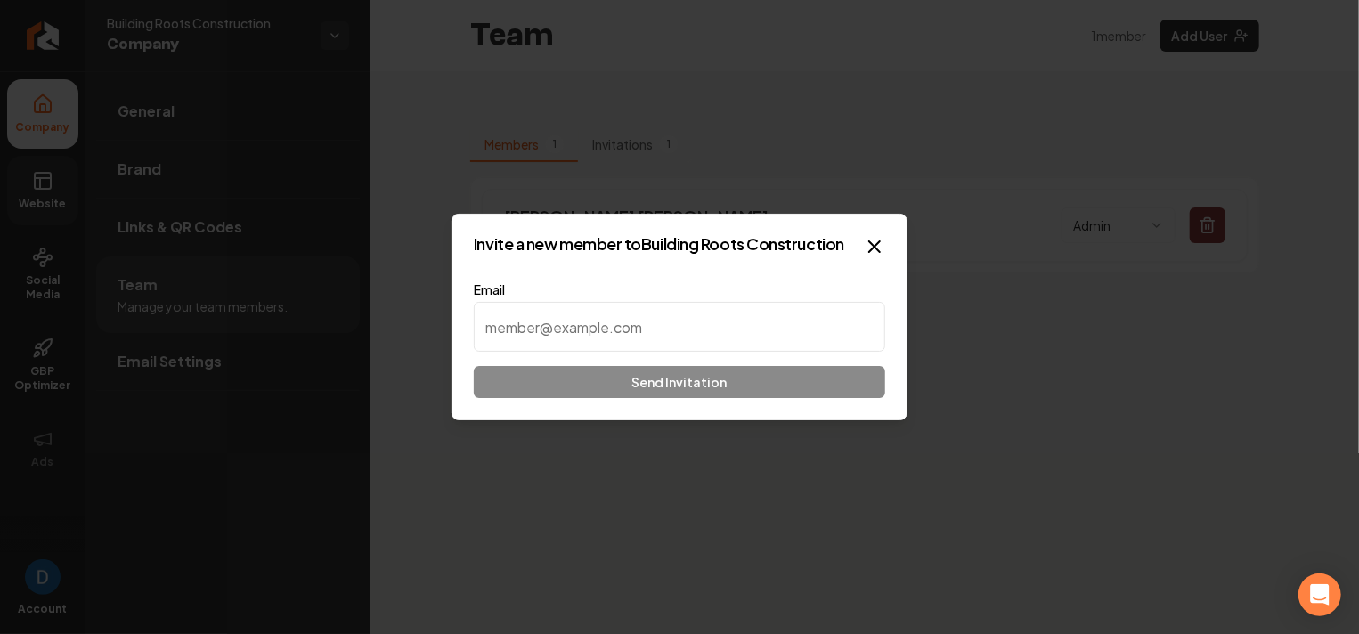
click at [650, 320] on input at bounding box center [679, 327] width 411 height 50
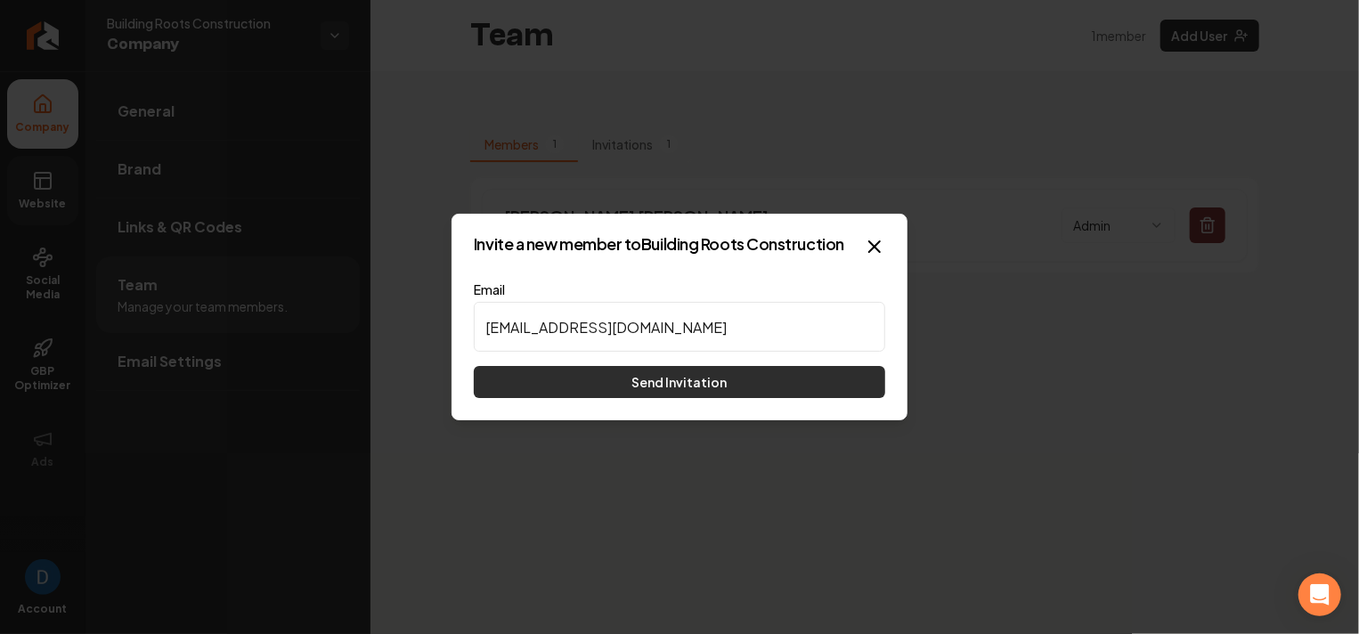
type input "[EMAIL_ADDRESS][DOMAIN_NAME]"
click at [658, 375] on button "Send Invitation" at bounding box center [679, 382] width 411 height 32
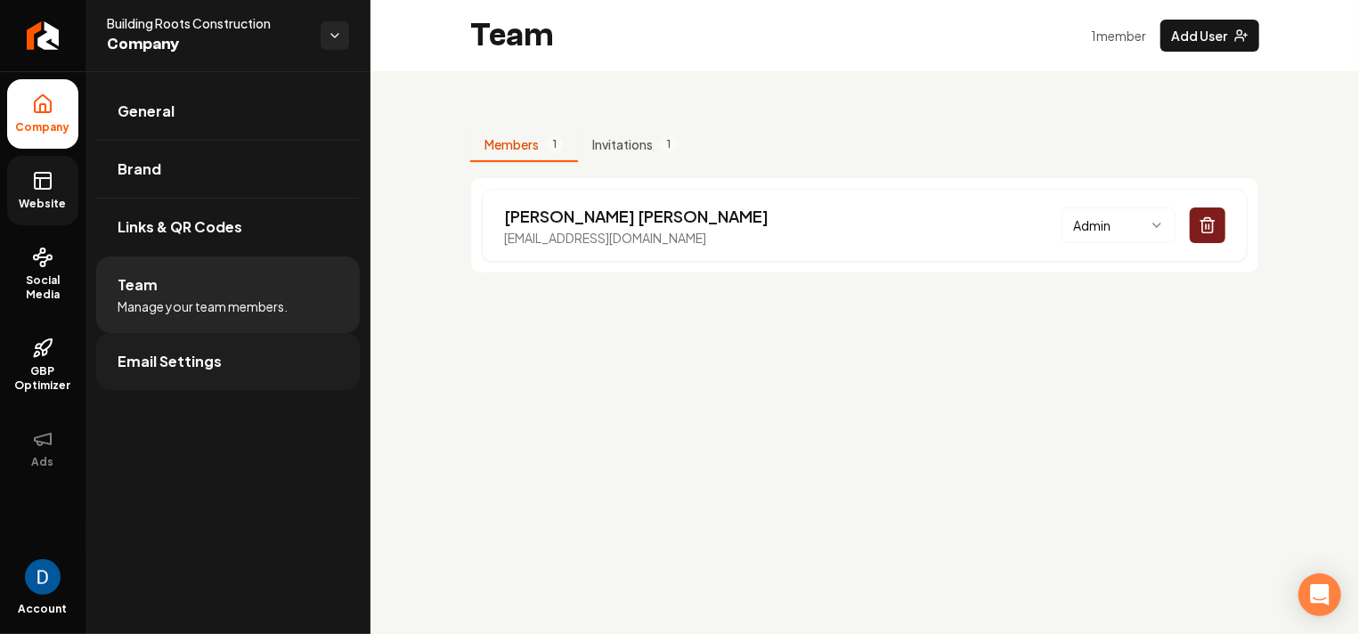
click at [146, 365] on span "Email Settings" at bounding box center [170, 361] width 104 height 21
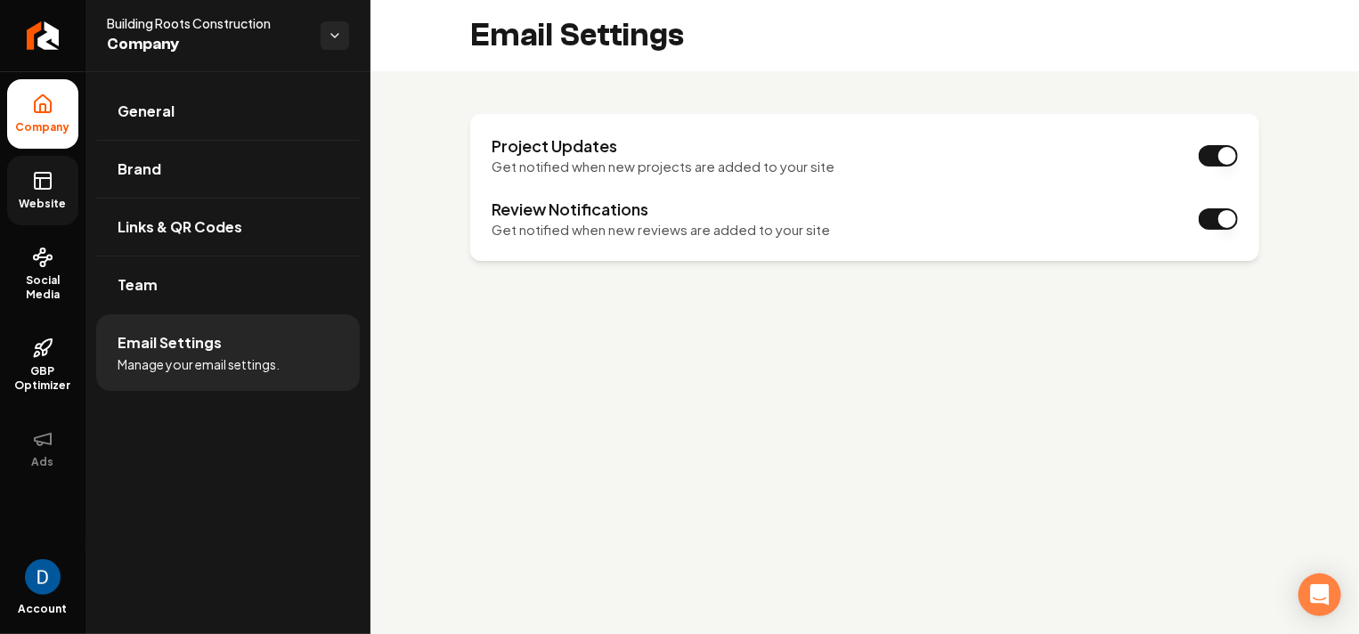
click at [58, 161] on link "Website" at bounding box center [42, 190] width 71 height 69
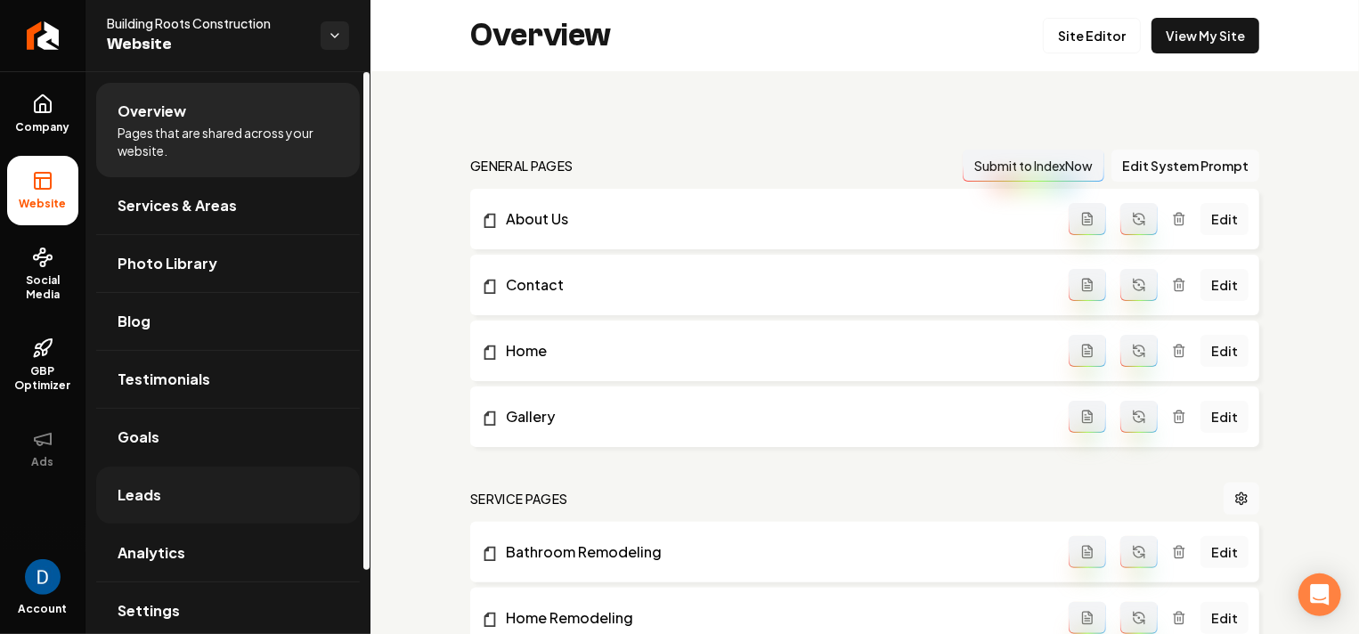
click at [187, 488] on link "Leads" at bounding box center [228, 495] width 264 height 57
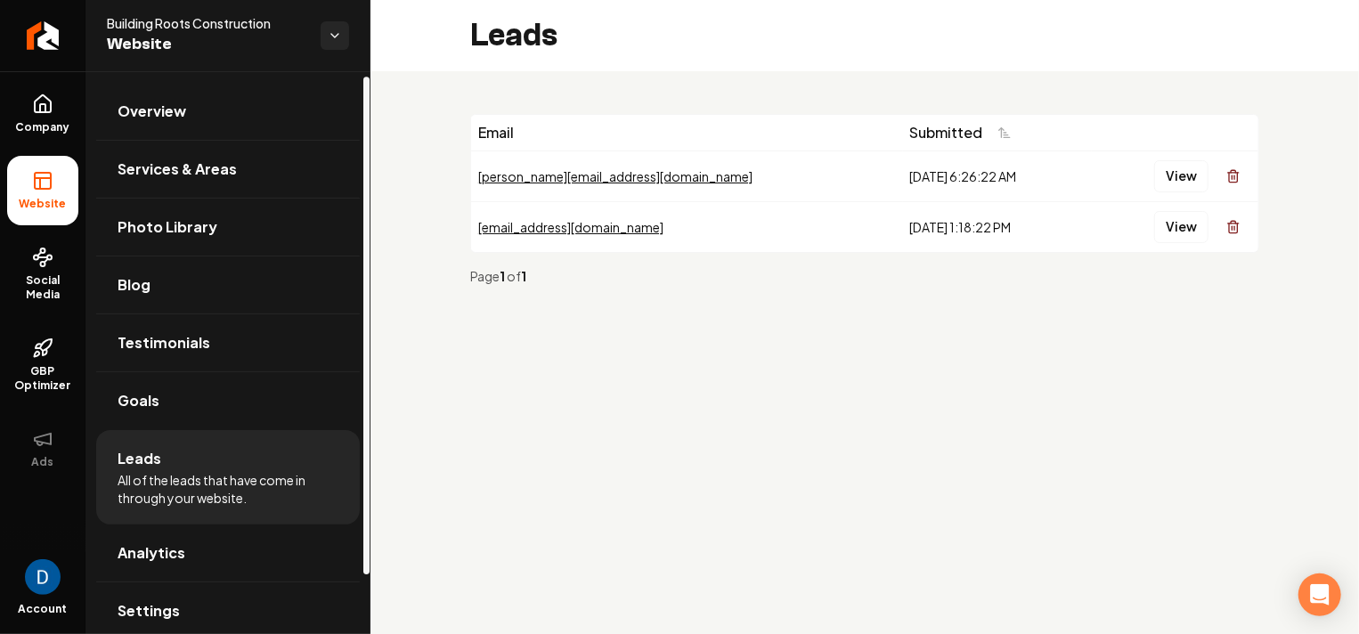
scroll to position [73, 0]
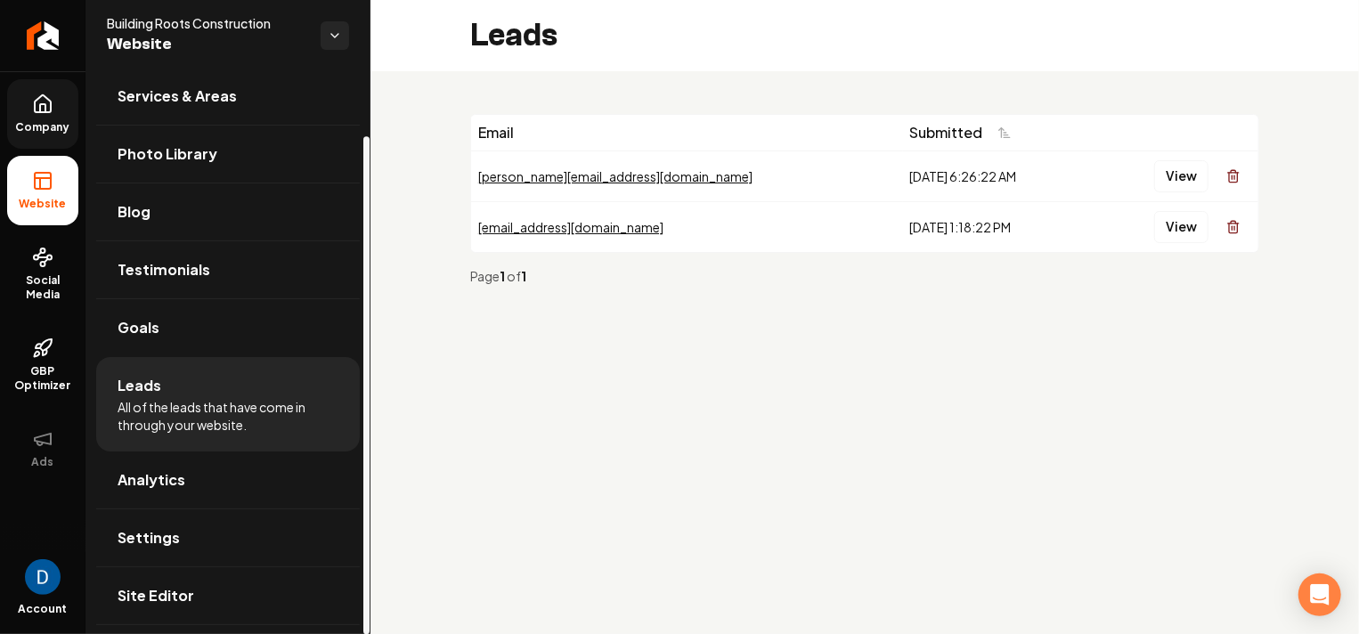
click at [54, 94] on link "Company" at bounding box center [42, 113] width 71 height 69
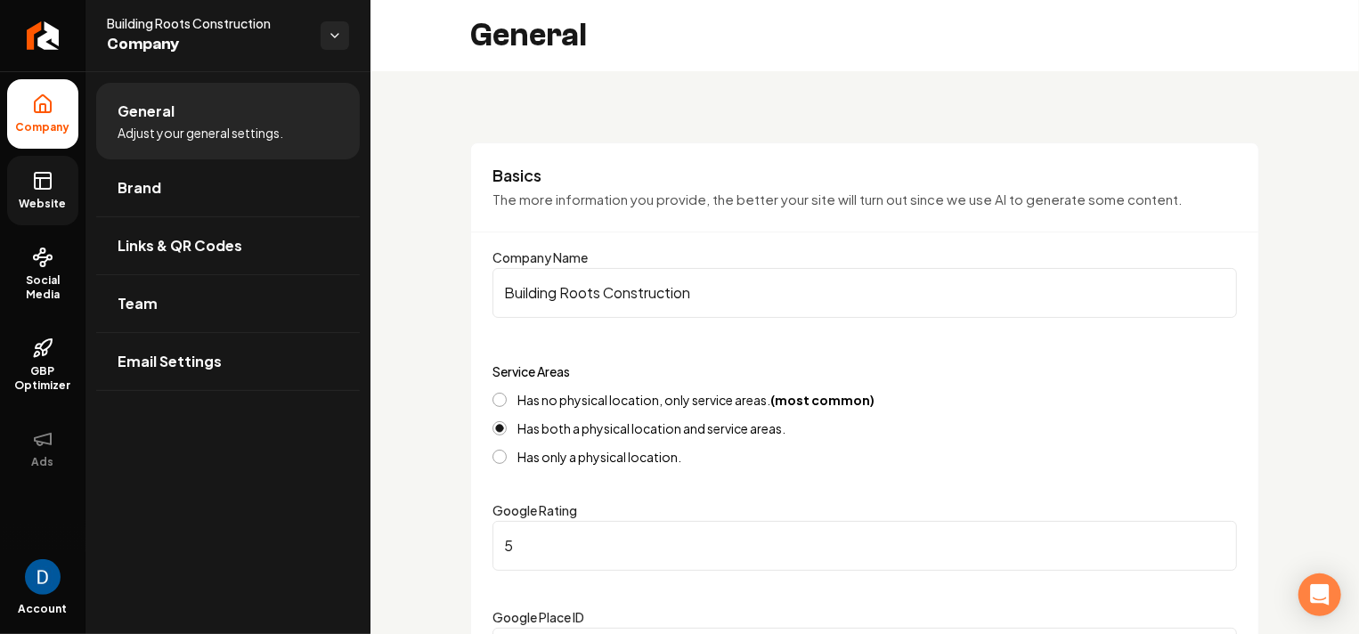
click at [45, 191] on link "Website" at bounding box center [42, 190] width 71 height 69
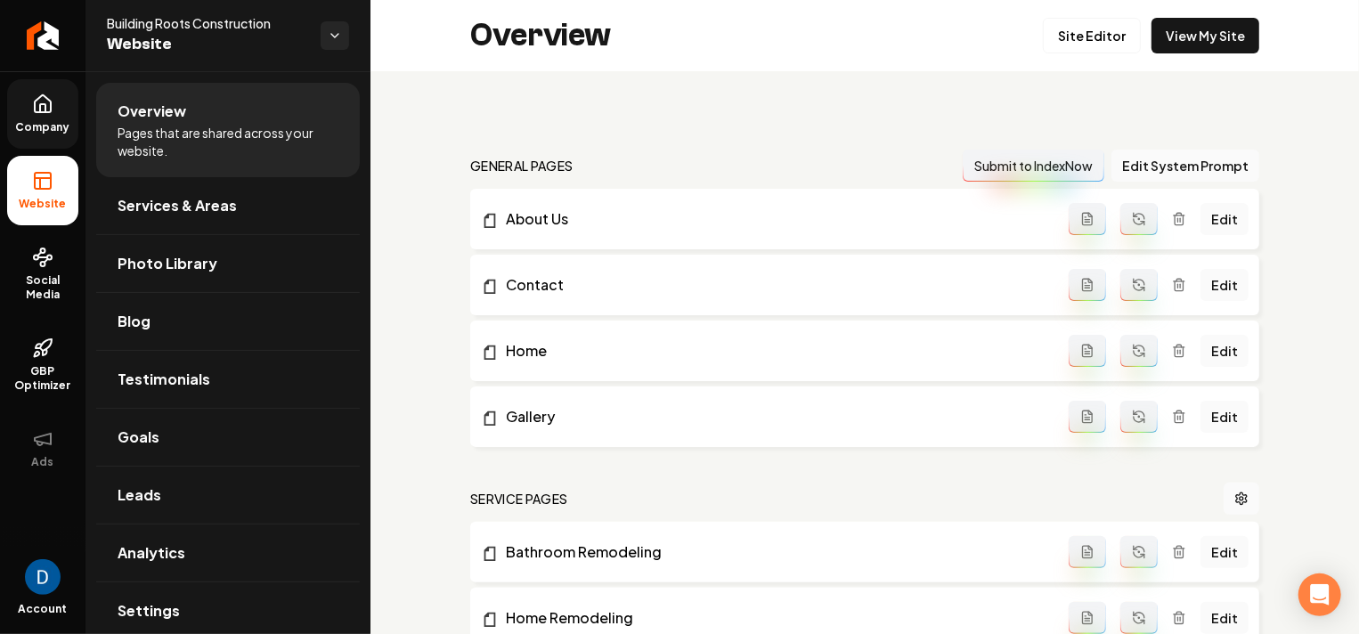
click at [8, 129] on link "Company" at bounding box center [42, 113] width 71 height 69
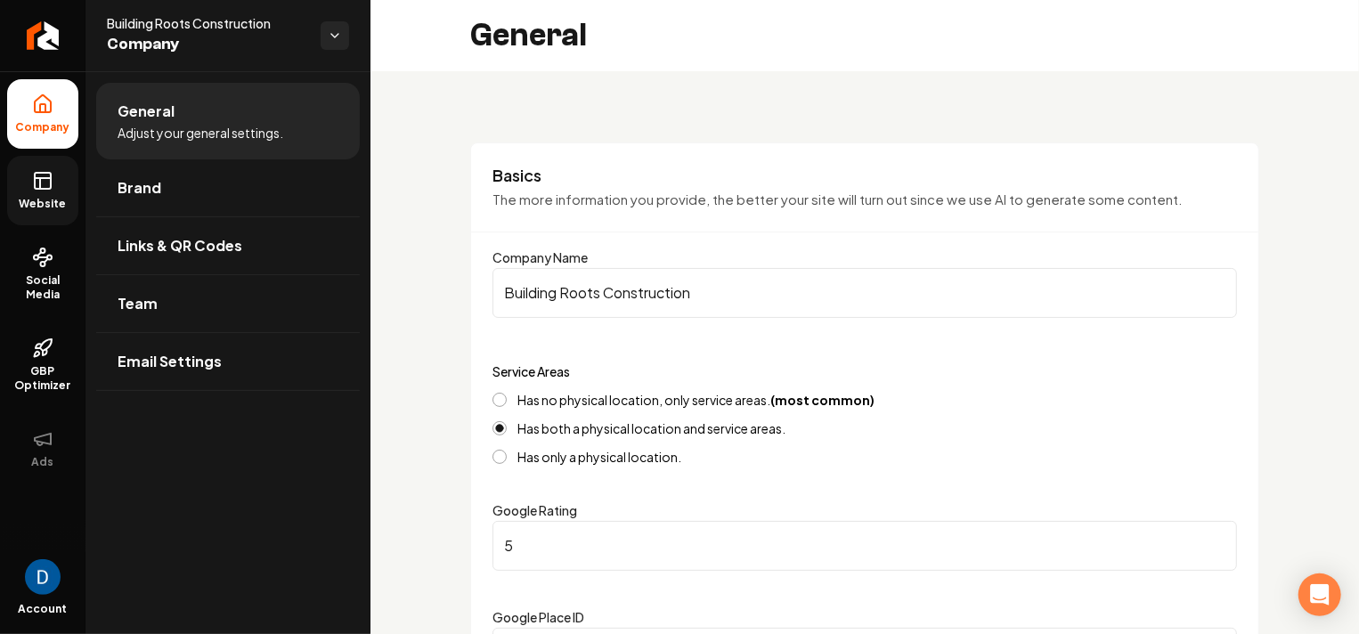
click at [225, 405] on div "General Adjust your general settings. Brand Links & QR Codes Team Email Settings" at bounding box center [227, 352] width 285 height 563
click at [231, 377] on link "Email Settings" at bounding box center [228, 361] width 264 height 57
